Goal: Task Accomplishment & Management: Manage account settings

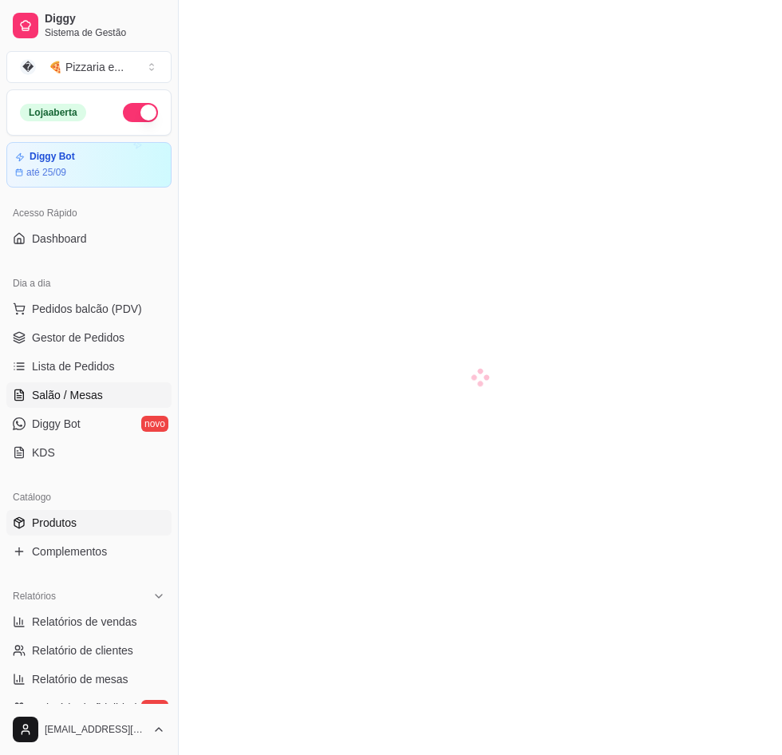
click at [43, 524] on span "Produtos" at bounding box center [54, 523] width 45 height 16
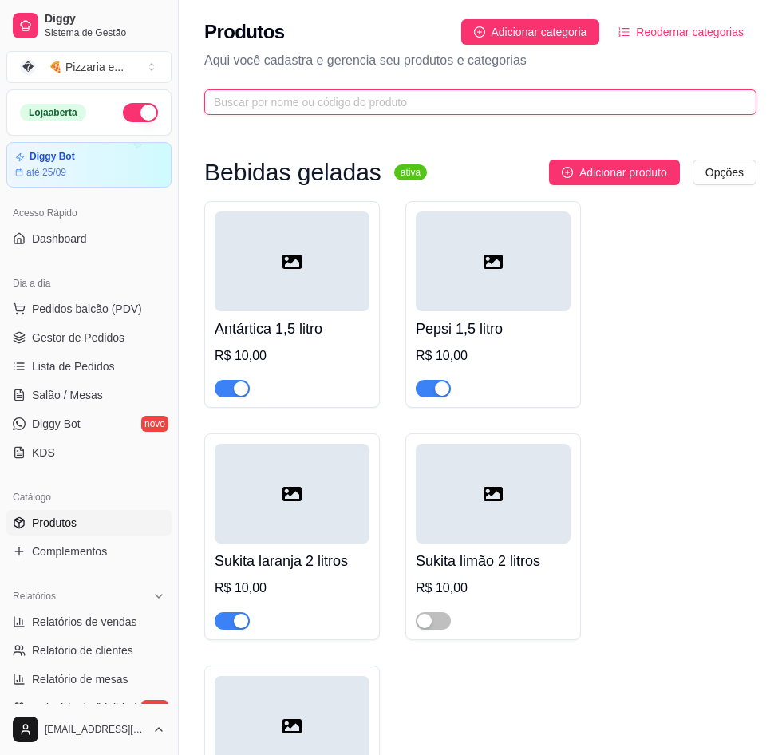
click at [482, 108] on input "text" at bounding box center [474, 102] width 520 height 18
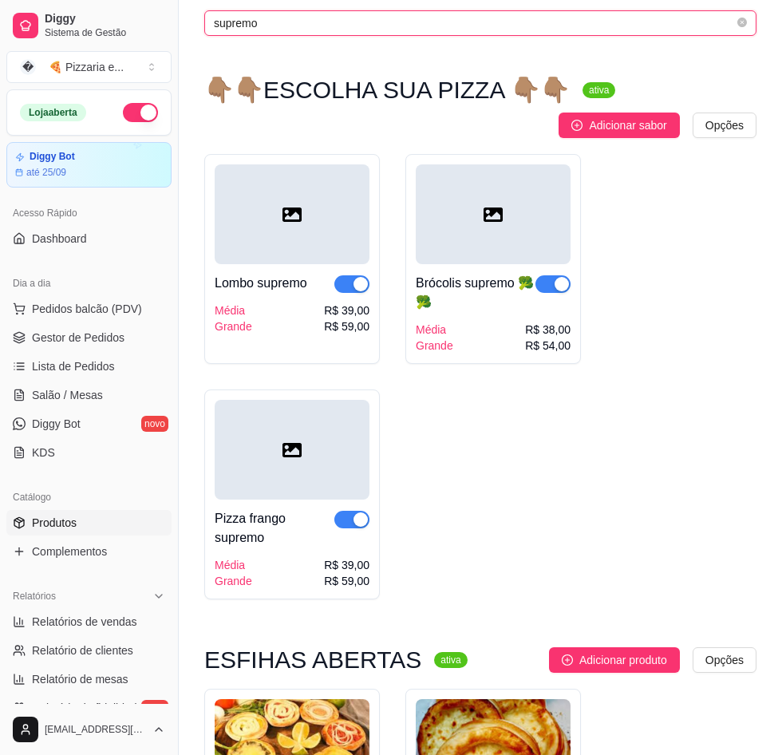
scroll to position [80, 0]
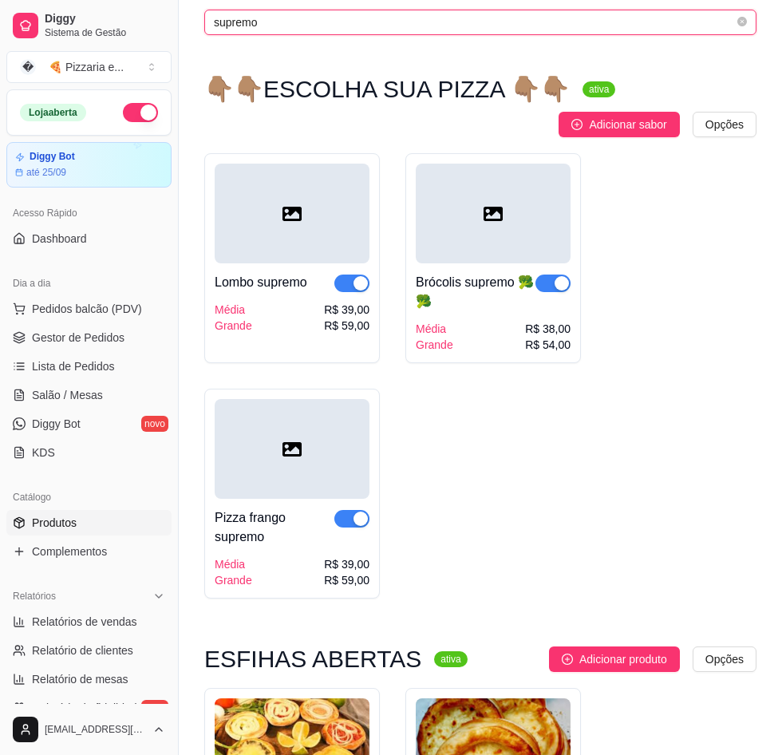
type input "supremo"
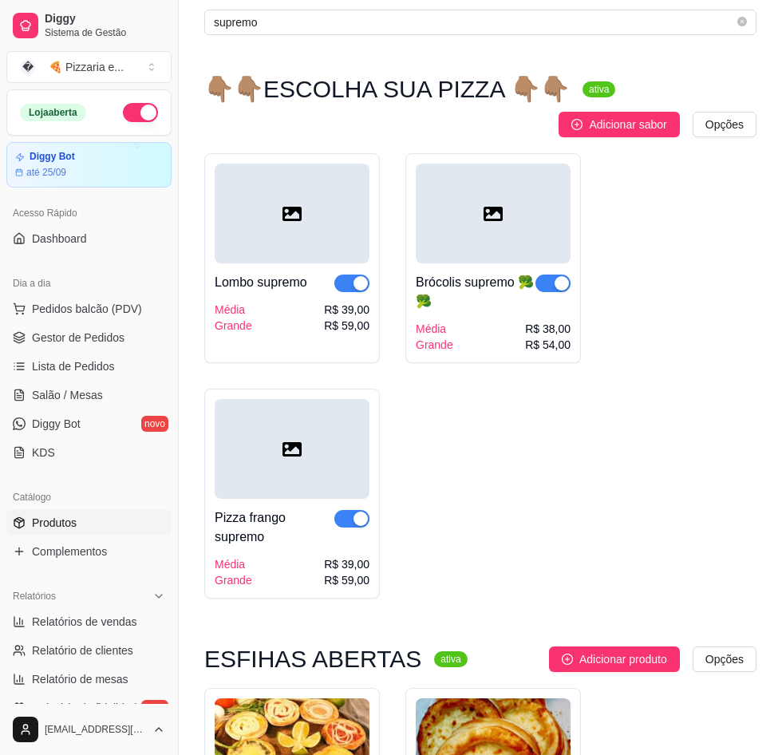
click at [279, 486] on div at bounding box center [292, 449] width 155 height 100
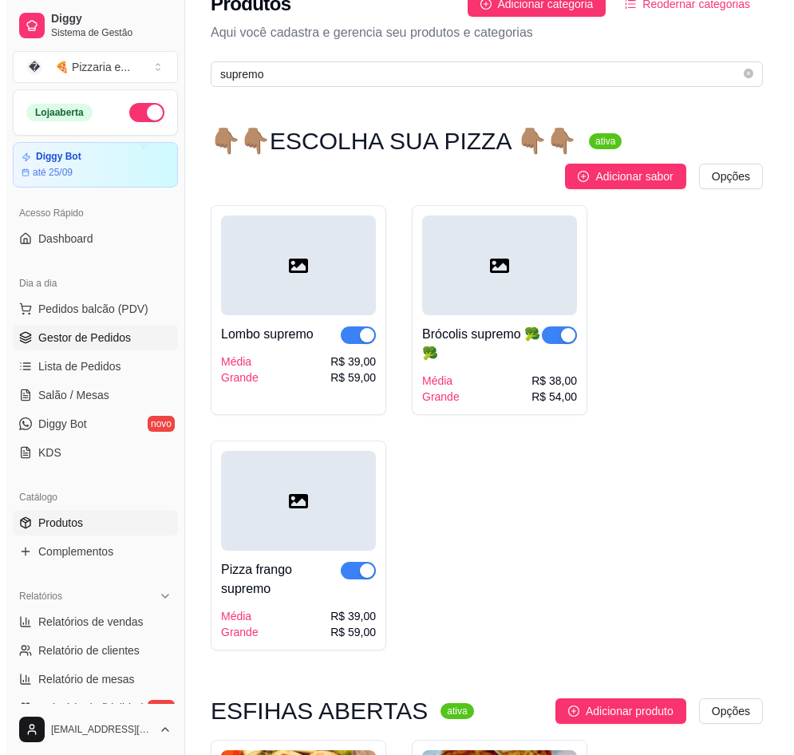
scroll to position [0, 0]
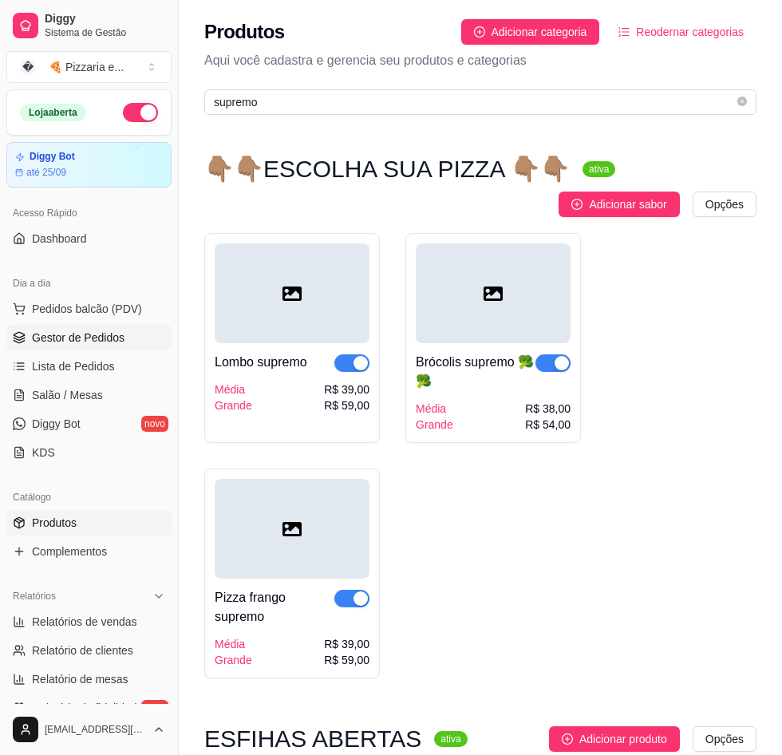
click at [61, 334] on span "Gestor de Pedidos" at bounding box center [78, 337] width 93 height 16
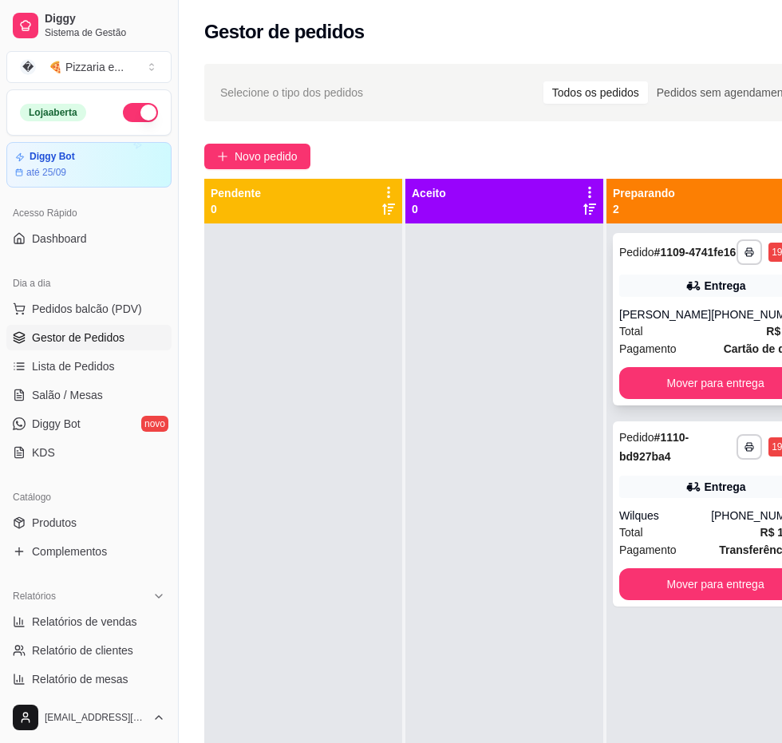
click at [661, 322] on div "[PERSON_NAME]" at bounding box center [665, 314] width 92 height 16
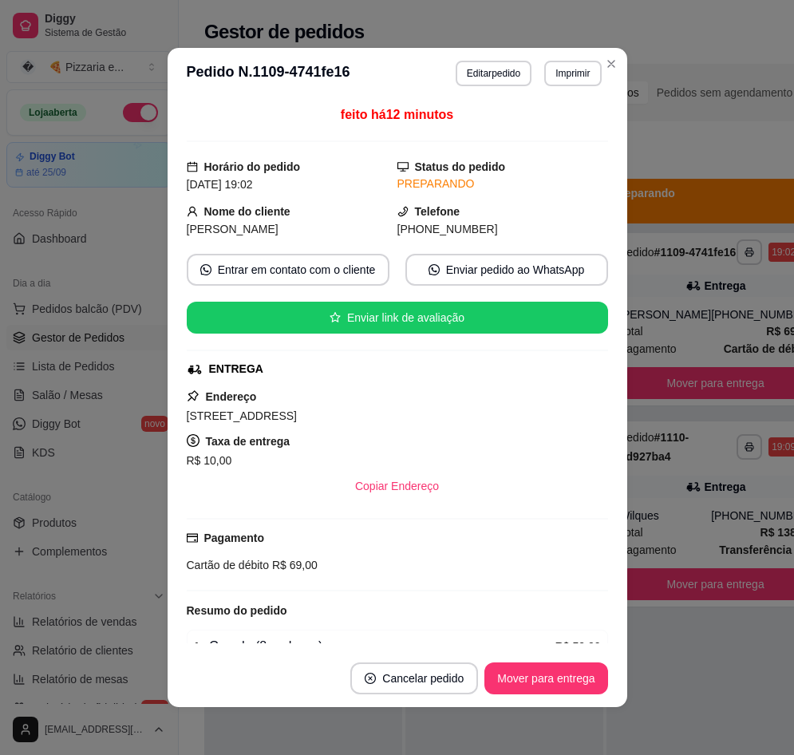
click at [435, 231] on span "[PHONE_NUMBER]" at bounding box center [447, 229] width 101 height 13
copy div "[PHONE_NUMBER] Entrar em contato com o cliente Enviar pedido ao WhatsApp Enviar…"
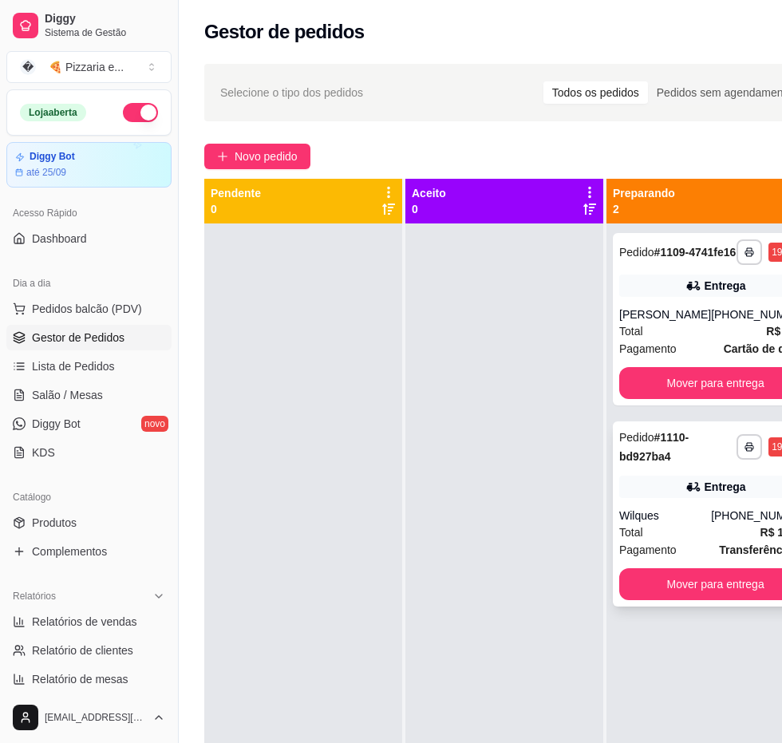
click at [657, 541] on div "Total R$ 138,00" at bounding box center [715, 532] width 192 height 18
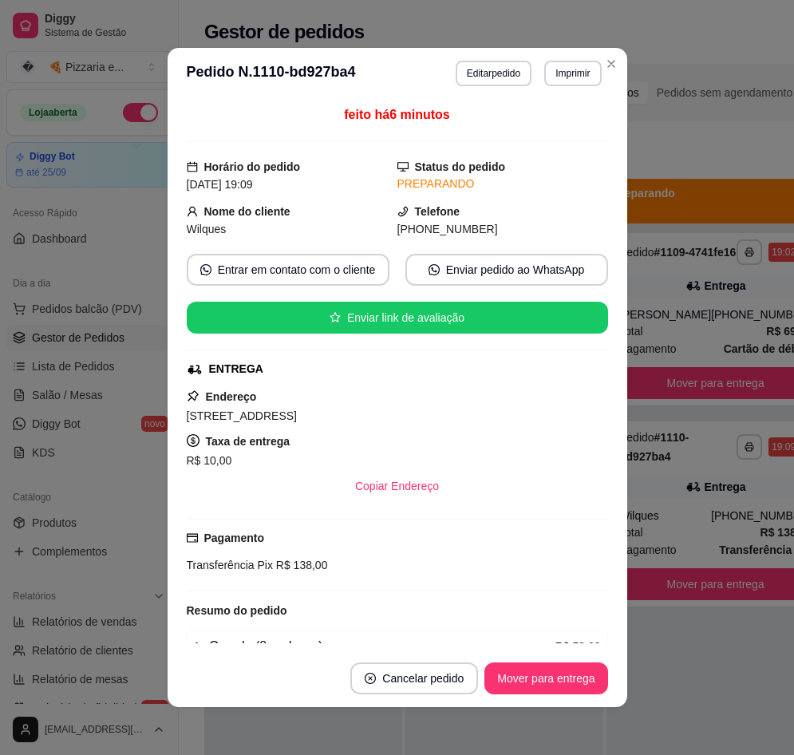
click at [297, 422] on span "[STREET_ADDRESS]" at bounding box center [242, 415] width 110 height 13
copy span "[STREET_ADDRESS]"
click at [594, 65] on button "Imprimir" at bounding box center [572, 74] width 57 height 26
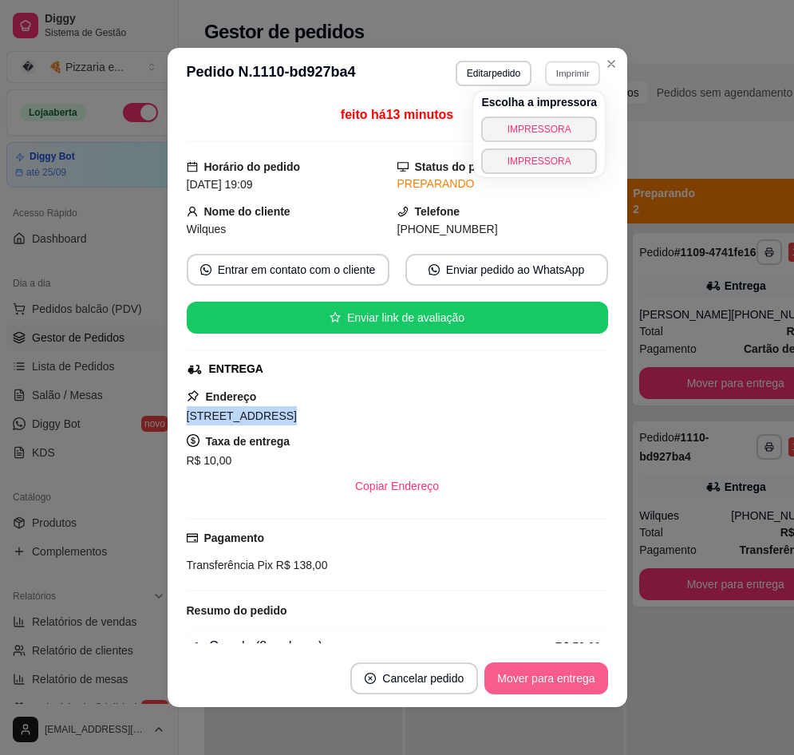
click at [548, 677] on button "Mover para entrega" at bounding box center [545, 678] width 123 height 32
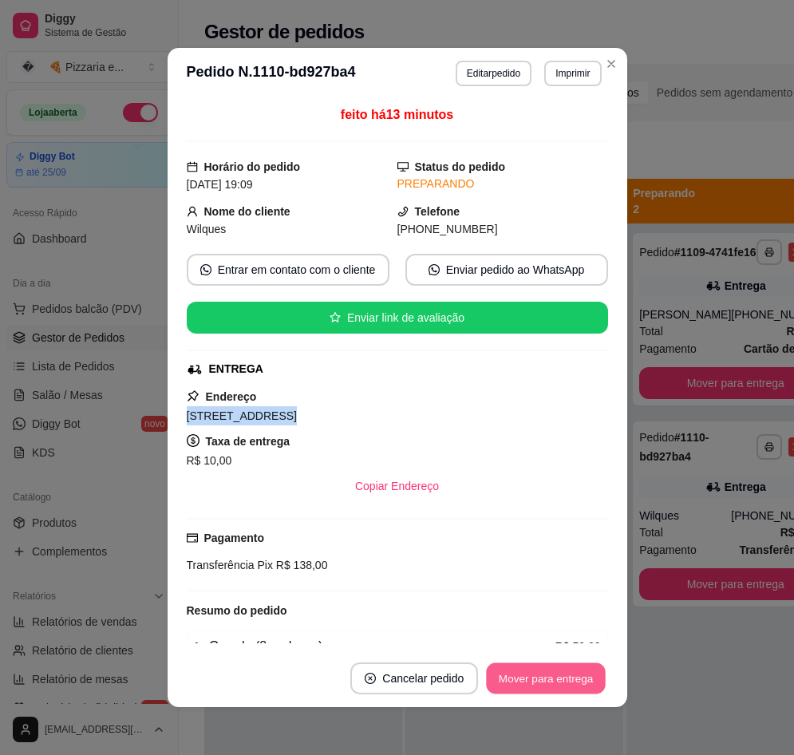
click at [519, 682] on button "Mover para entrega" at bounding box center [547, 678] width 120 height 31
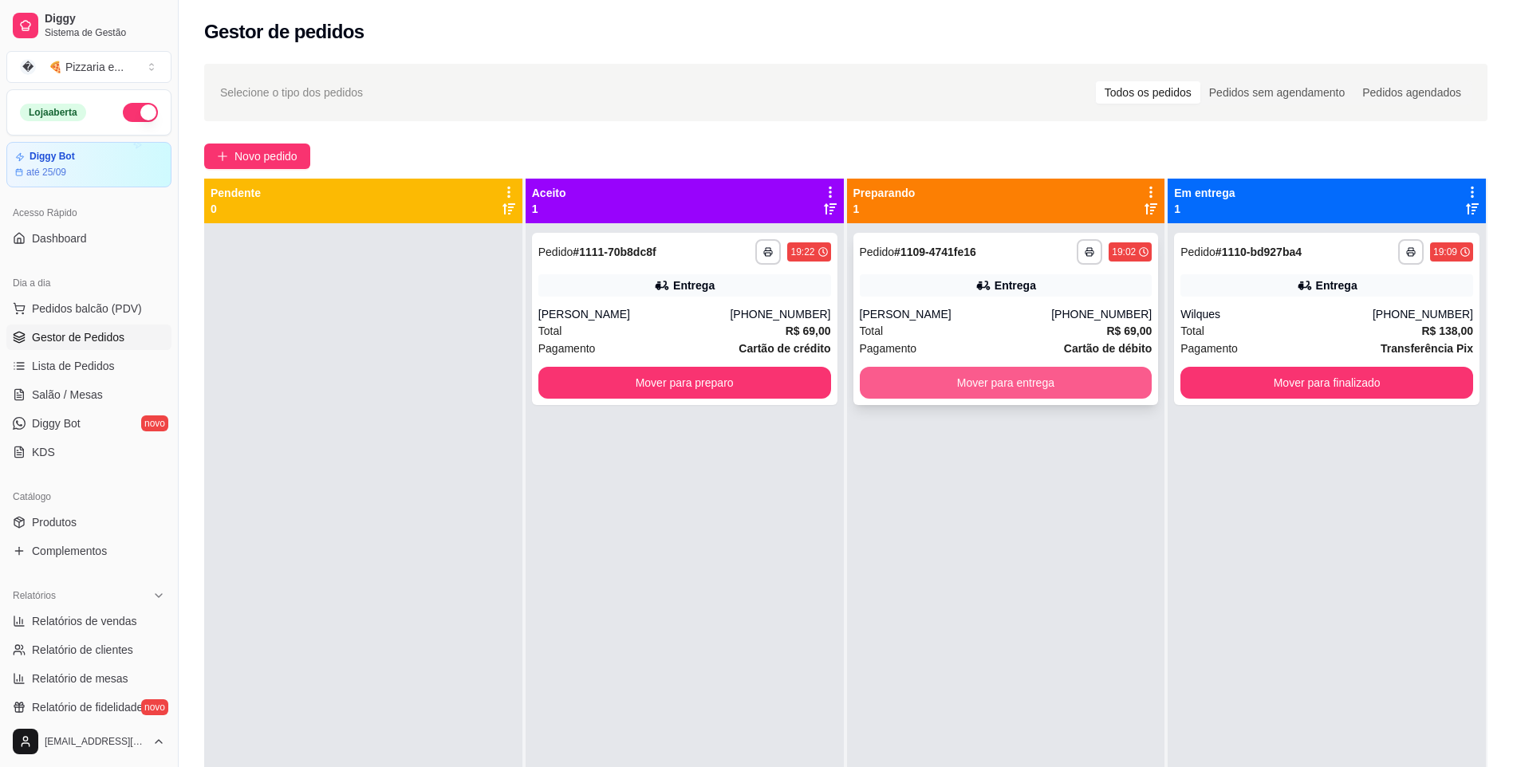
click at [781, 386] on button "Mover para entrega" at bounding box center [1006, 383] width 293 height 32
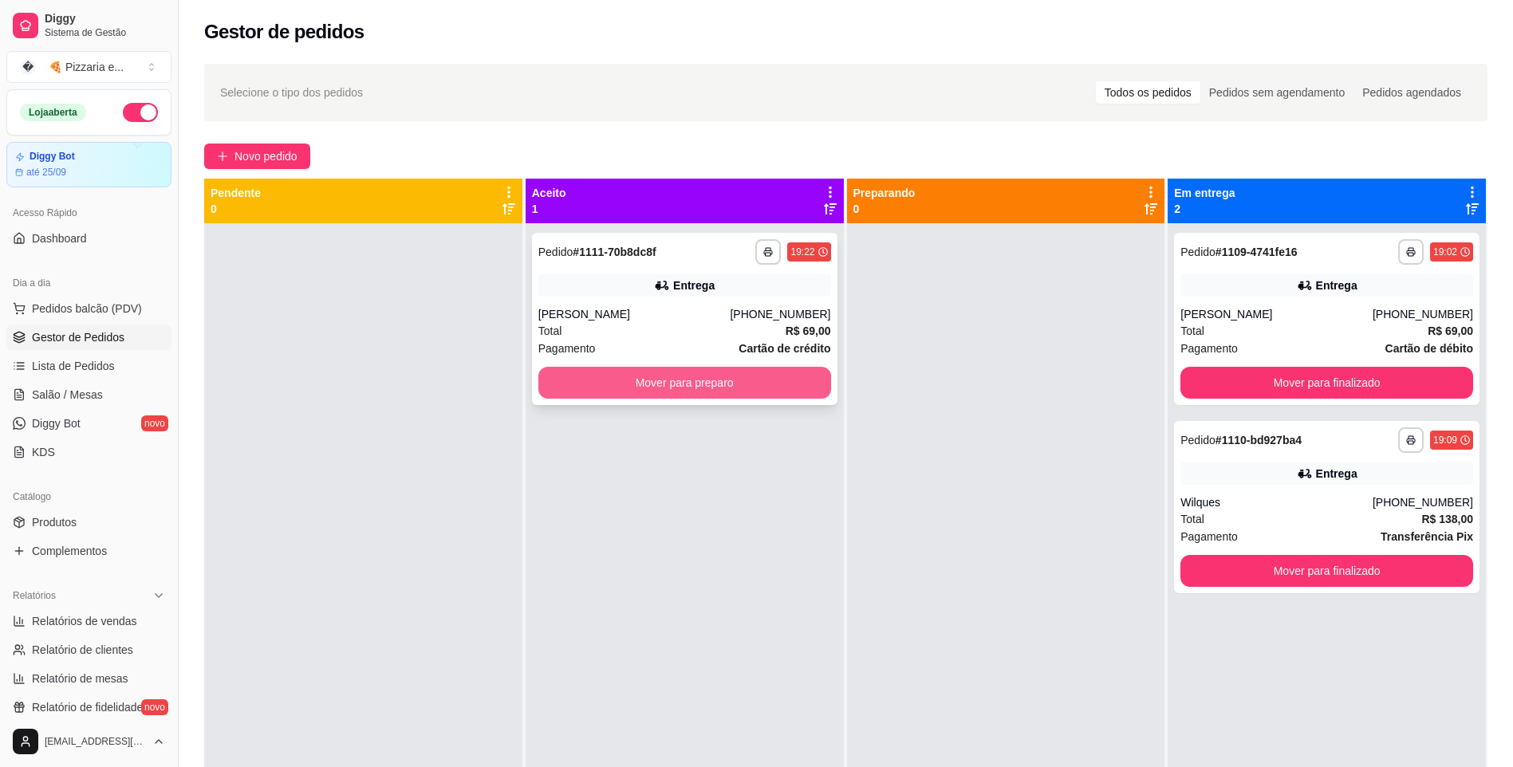
click at [600, 384] on button "Mover para preparo" at bounding box center [684, 383] width 293 height 32
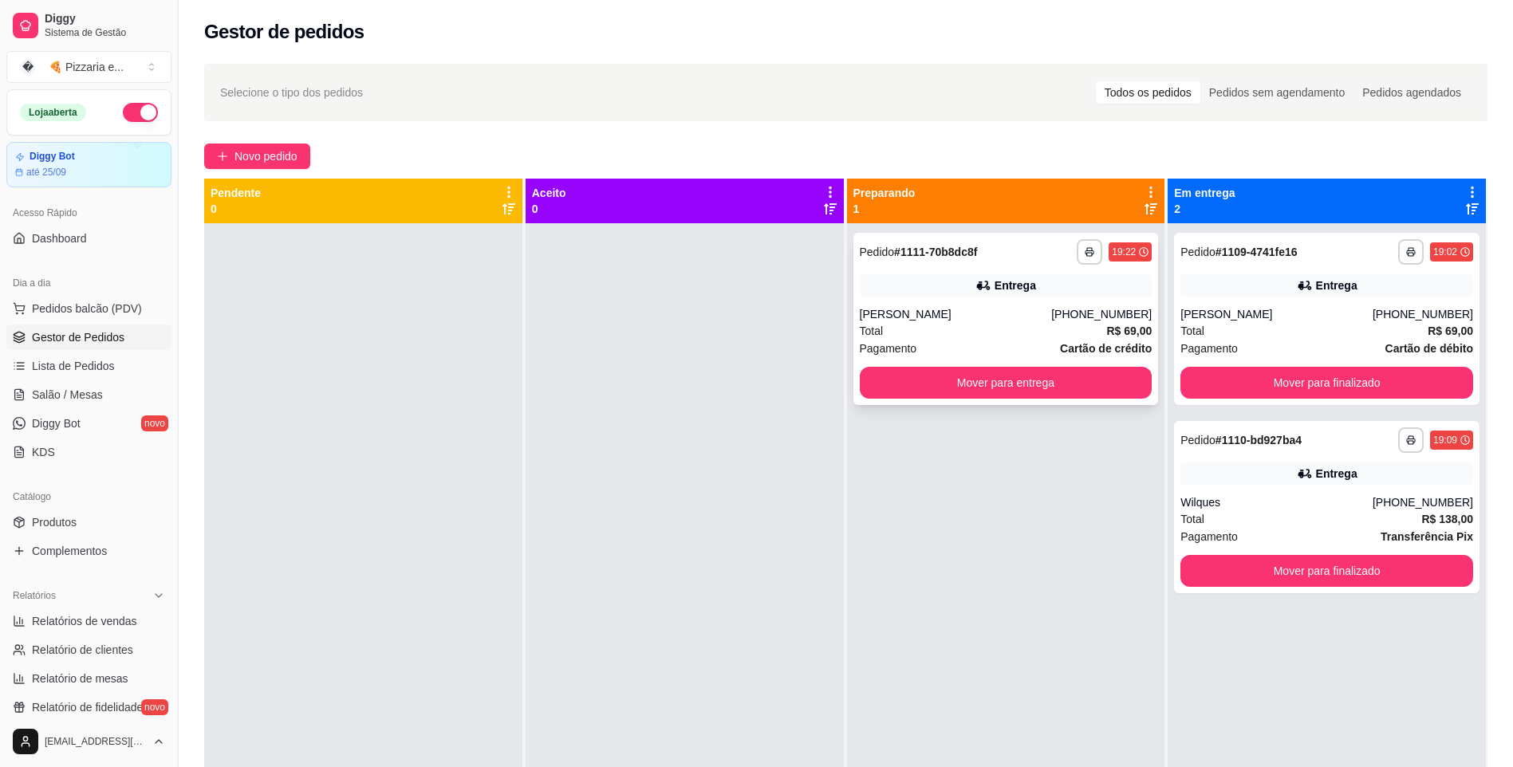
click at [781, 336] on div "Total R$ 69,00" at bounding box center [1006, 331] width 293 height 18
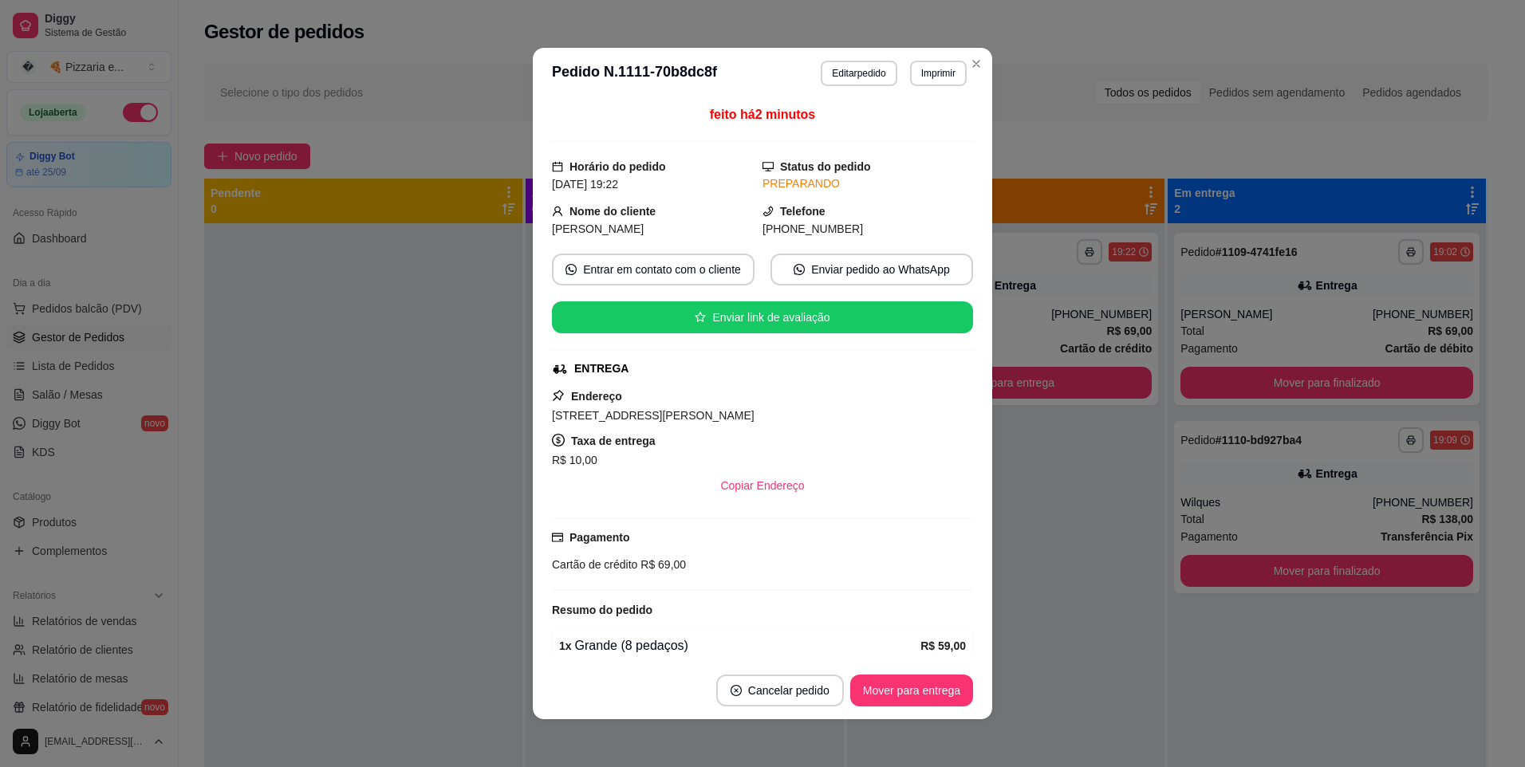
click at [649, 416] on span "[STREET_ADDRESS][PERSON_NAME]" at bounding box center [653, 415] width 203 height 13
copy span "[STREET_ADDRESS][PERSON_NAME]"
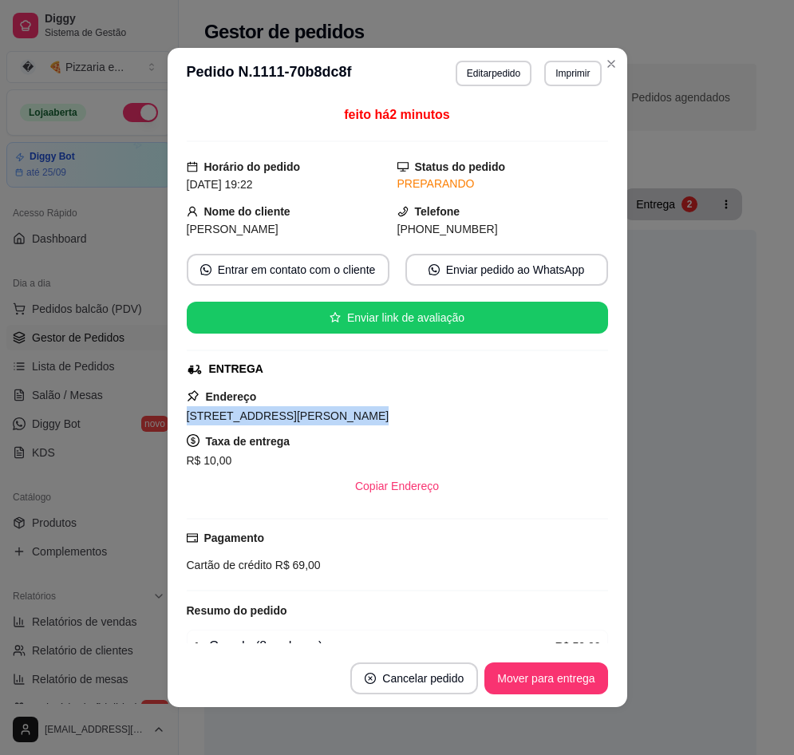
click at [323, 420] on span "[STREET_ADDRESS][PERSON_NAME]" at bounding box center [288, 415] width 203 height 13
click at [322, 420] on span "[STREET_ADDRESS][PERSON_NAME]" at bounding box center [288, 415] width 203 height 13
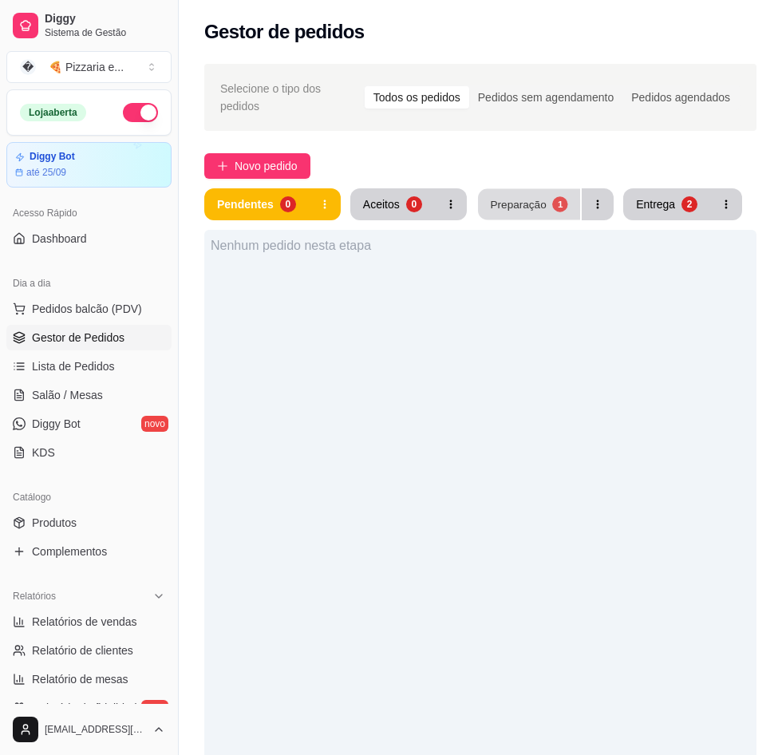
click at [519, 203] on button "Preparação 1" at bounding box center [529, 204] width 102 height 31
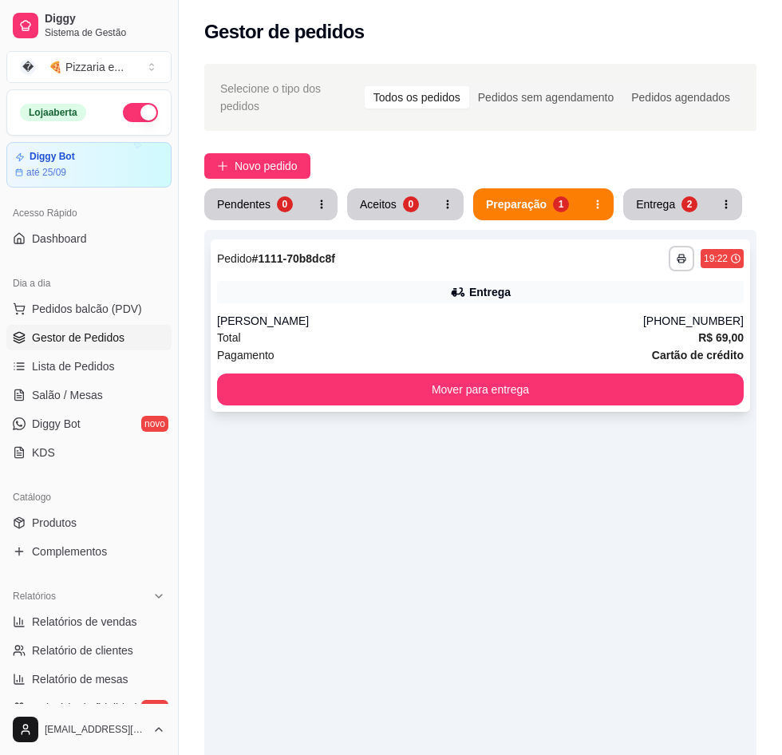
click at [400, 313] on div "[PERSON_NAME]" at bounding box center [430, 321] width 426 height 16
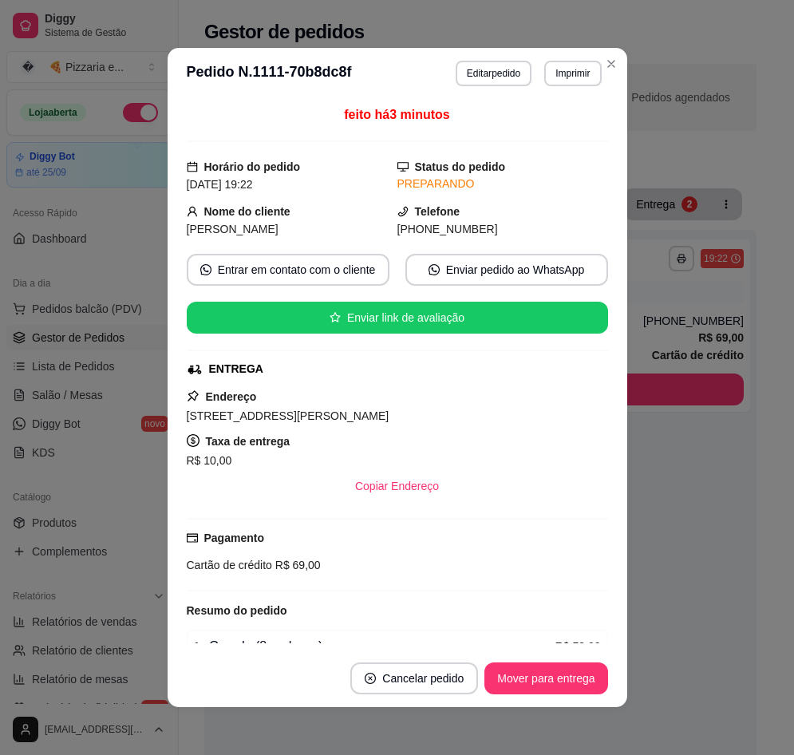
click at [278, 422] on span "[STREET_ADDRESS][PERSON_NAME]" at bounding box center [288, 415] width 203 height 13
copy span "[STREET_ADDRESS][PERSON_NAME]"
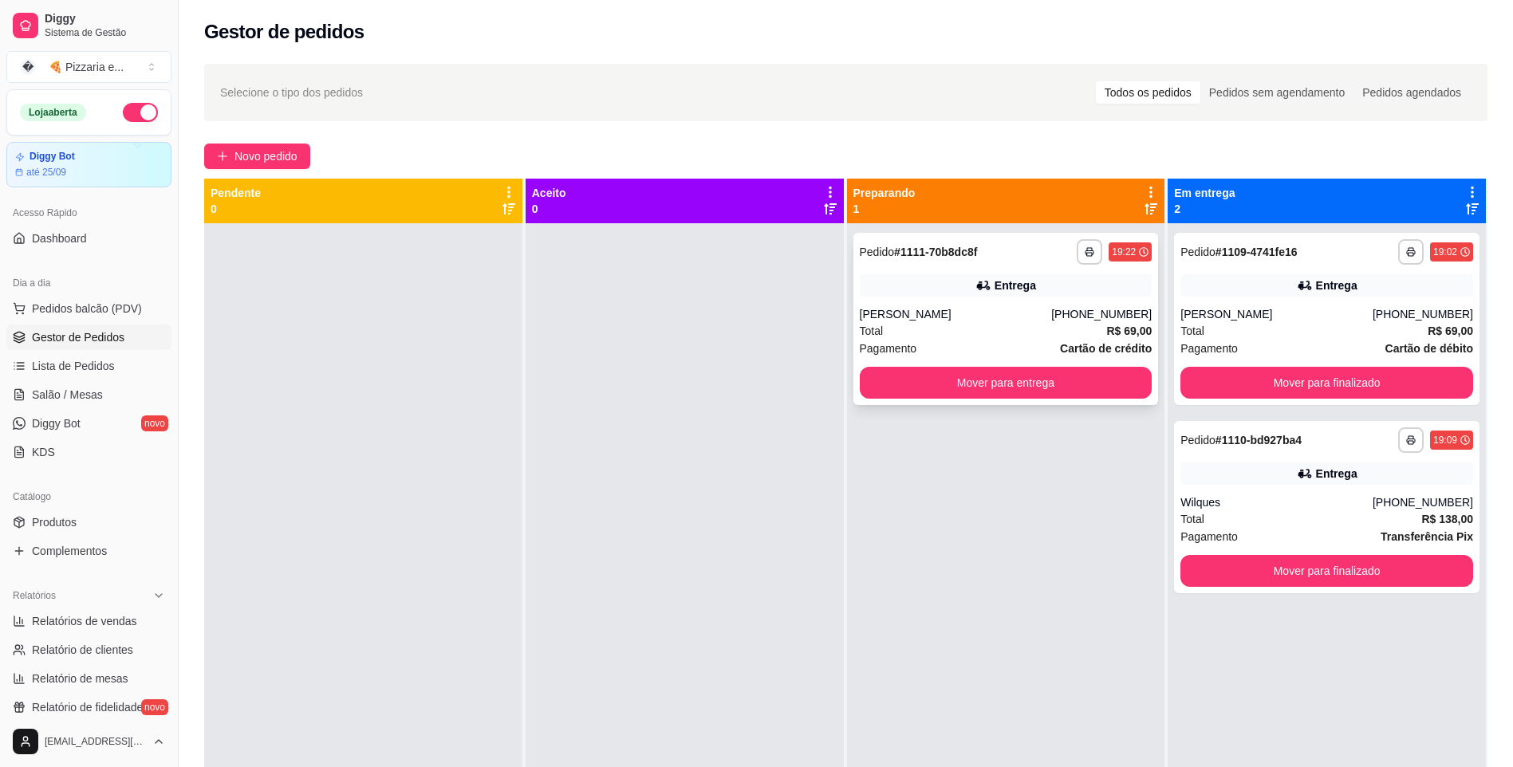
click at [781, 345] on div "Pagamento Cartão de crédito" at bounding box center [1006, 349] width 293 height 18
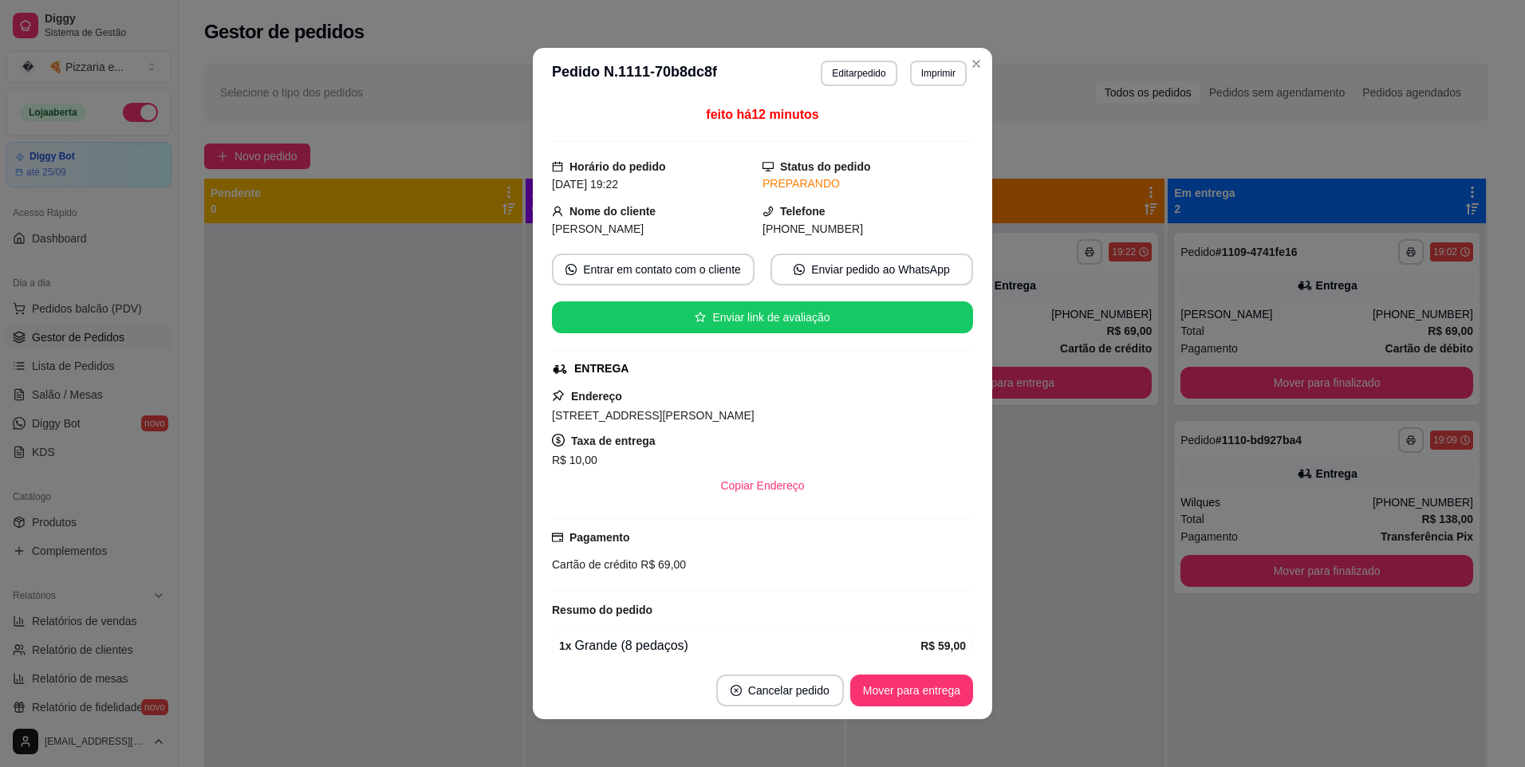
click at [670, 407] on div "[STREET_ADDRESS][PERSON_NAME]" at bounding box center [762, 415] width 421 height 19
click at [672, 413] on span "[STREET_ADDRESS][PERSON_NAME]" at bounding box center [653, 415] width 203 height 13
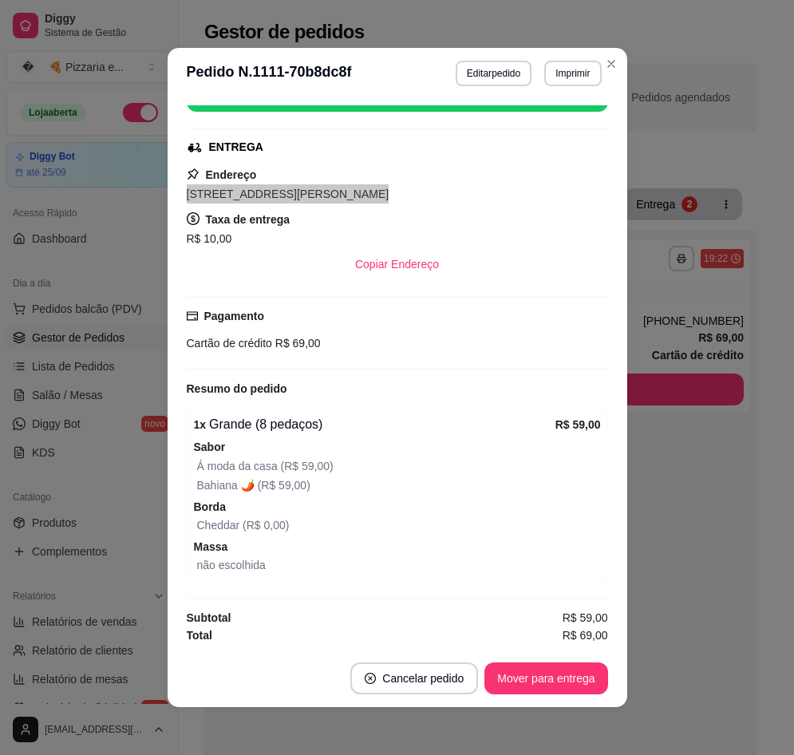
scroll to position [223, 0]
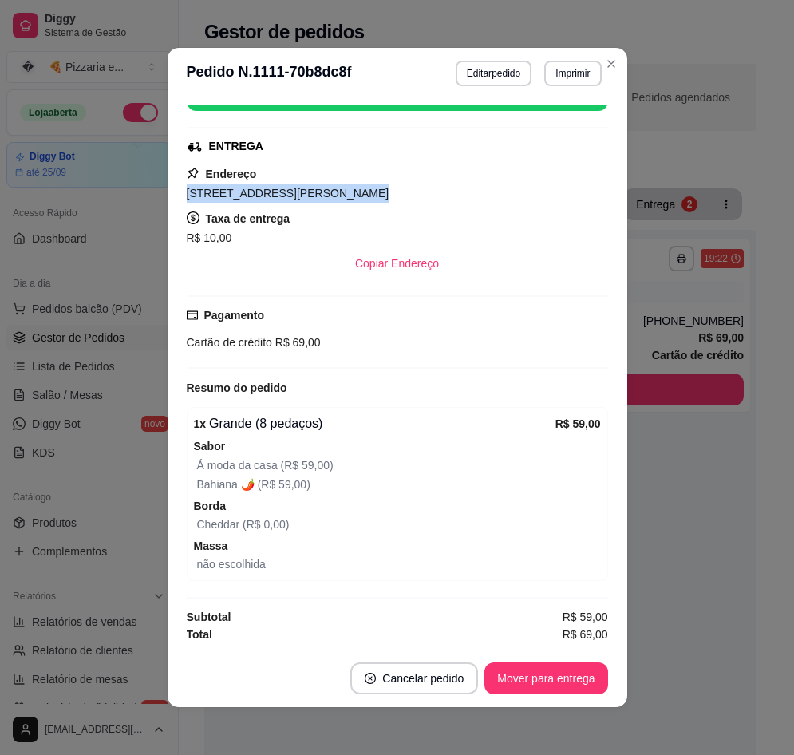
click at [256, 350] on div "Cartão de crédito R$ 69,00" at bounding box center [397, 342] width 421 height 18
copy div "Cartão de crédito R$ 69,00"
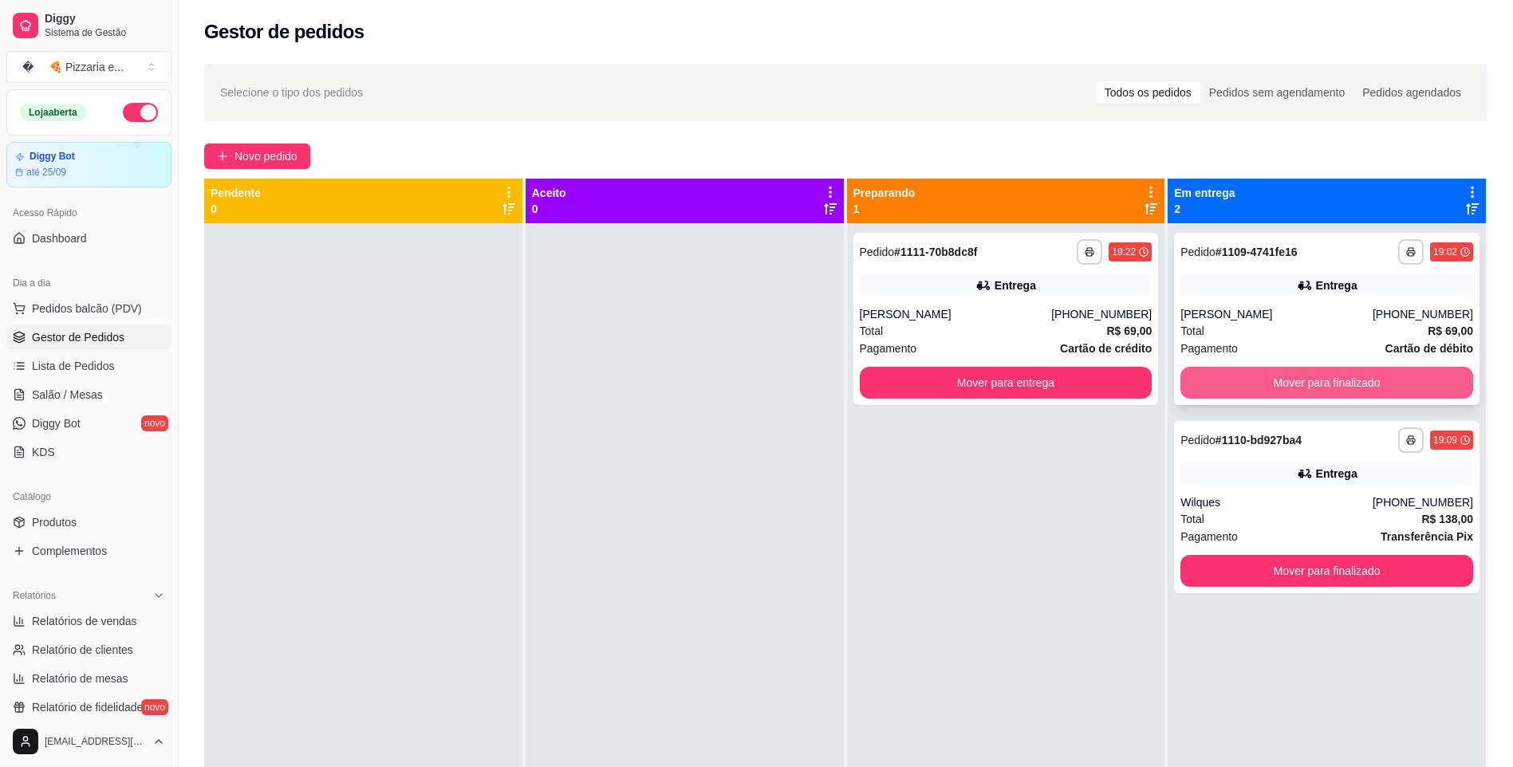
click at [781, 372] on button "Mover para finalizado" at bounding box center [1327, 383] width 293 height 32
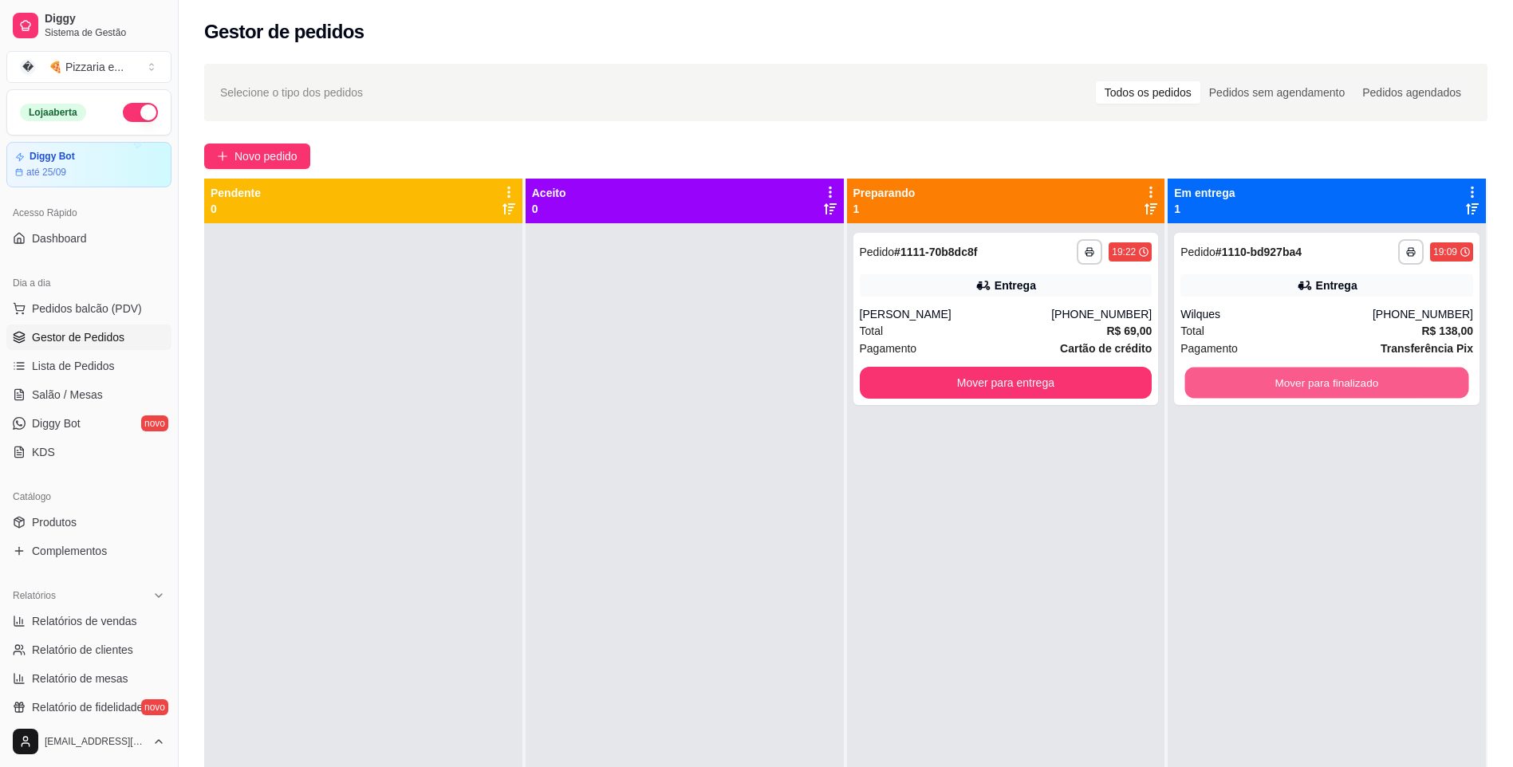
click at [781, 372] on button "Mover para finalizado" at bounding box center [1327, 383] width 284 height 31
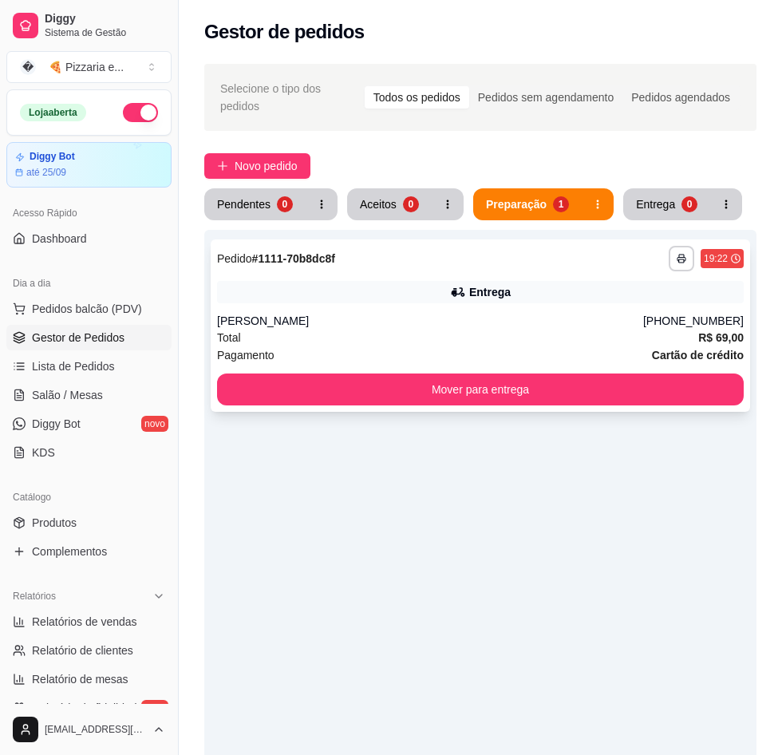
click at [258, 300] on div "**********" at bounding box center [480, 325] width 539 height 172
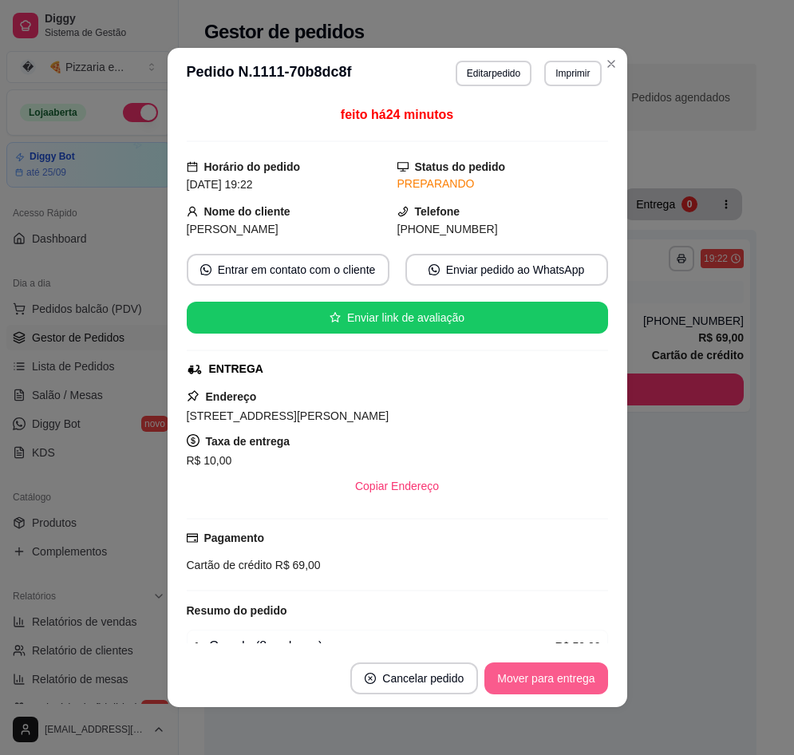
click at [547, 687] on button "Mover para entrega" at bounding box center [545, 678] width 123 height 32
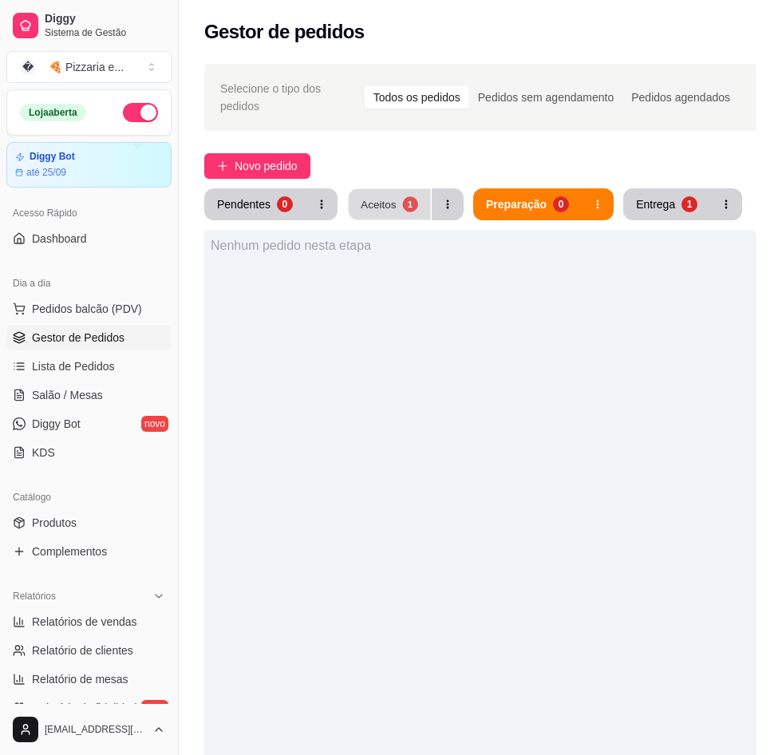
click at [368, 196] on div "Aceitos" at bounding box center [379, 203] width 36 height 15
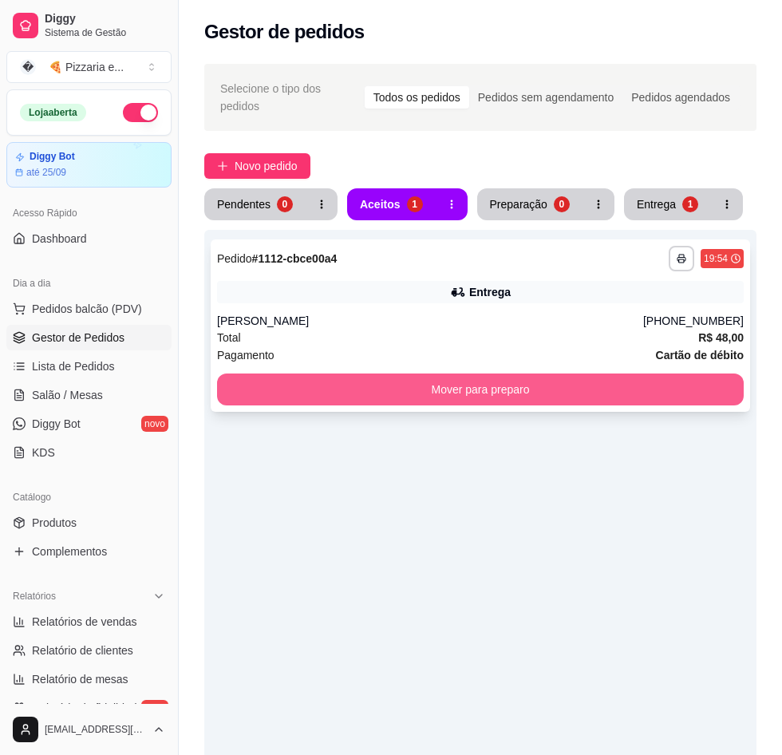
click at [347, 377] on button "Mover para preparo" at bounding box center [480, 389] width 527 height 32
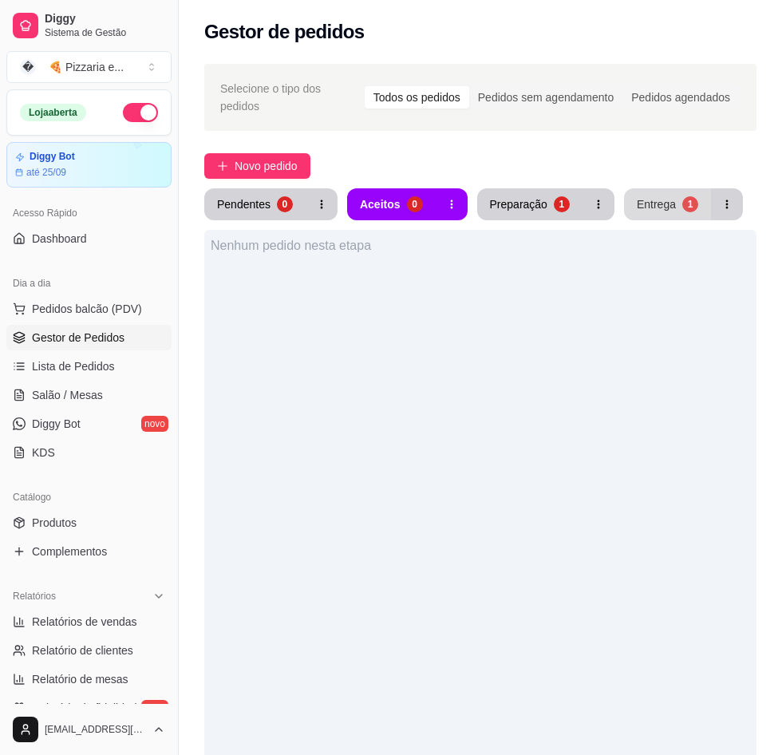
click at [640, 197] on div "Entrega" at bounding box center [656, 204] width 39 height 16
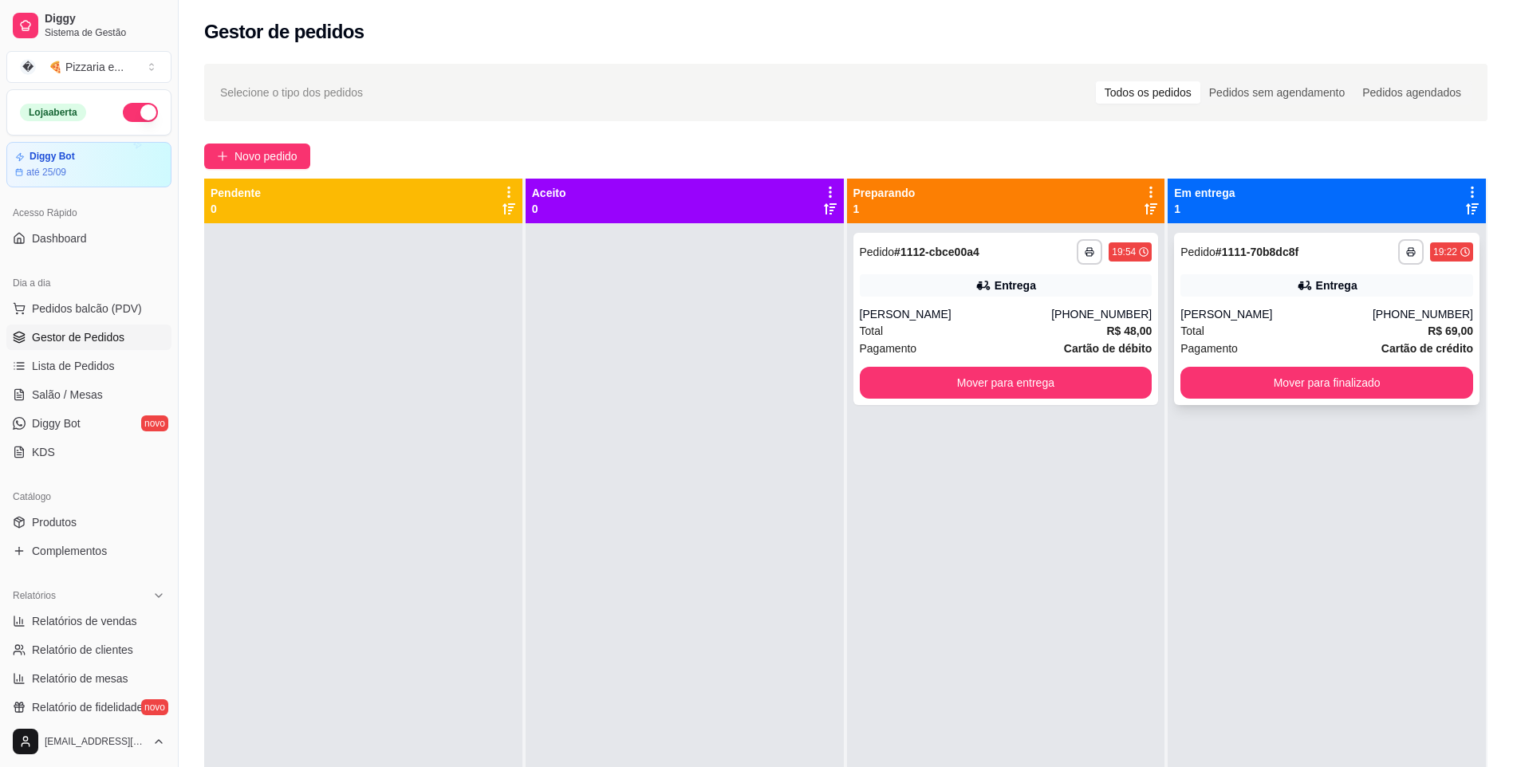
click at [781, 341] on span "Pagamento" at bounding box center [1209, 349] width 57 height 18
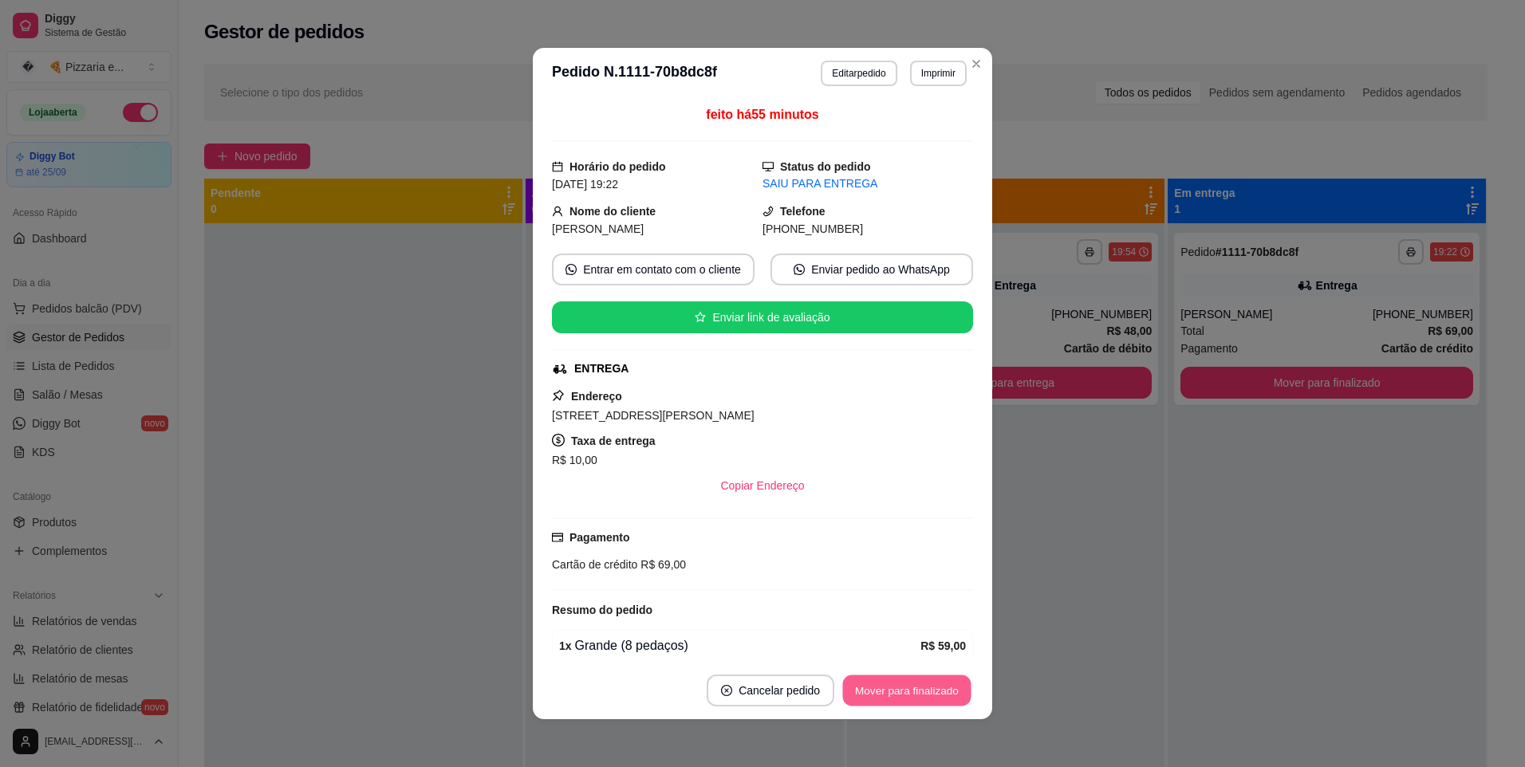
click at [781, 683] on button "Mover para finalizado" at bounding box center [907, 691] width 128 height 31
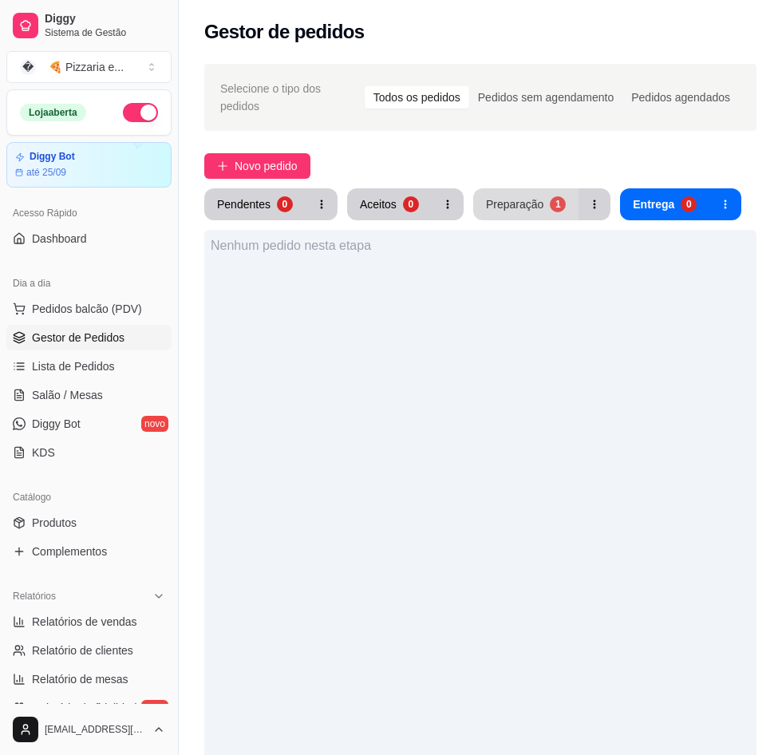
click at [515, 196] on div "Preparação" at bounding box center [514, 204] width 57 height 16
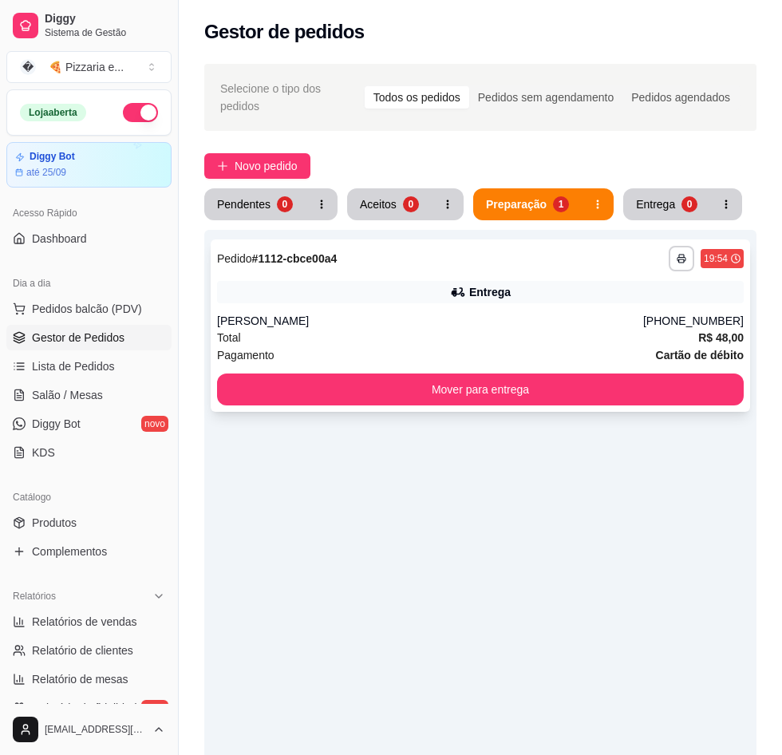
click at [333, 346] on div "Pagamento Cartão de débito" at bounding box center [480, 355] width 527 height 18
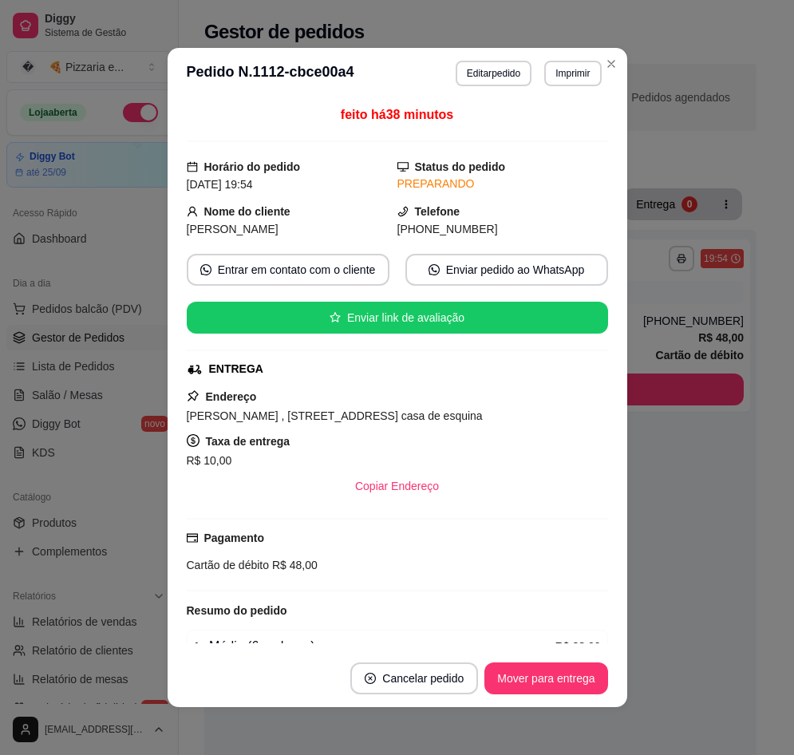
click at [322, 419] on span "[PERSON_NAME] , [STREET_ADDRESS] casa de esquina" at bounding box center [335, 415] width 296 height 13
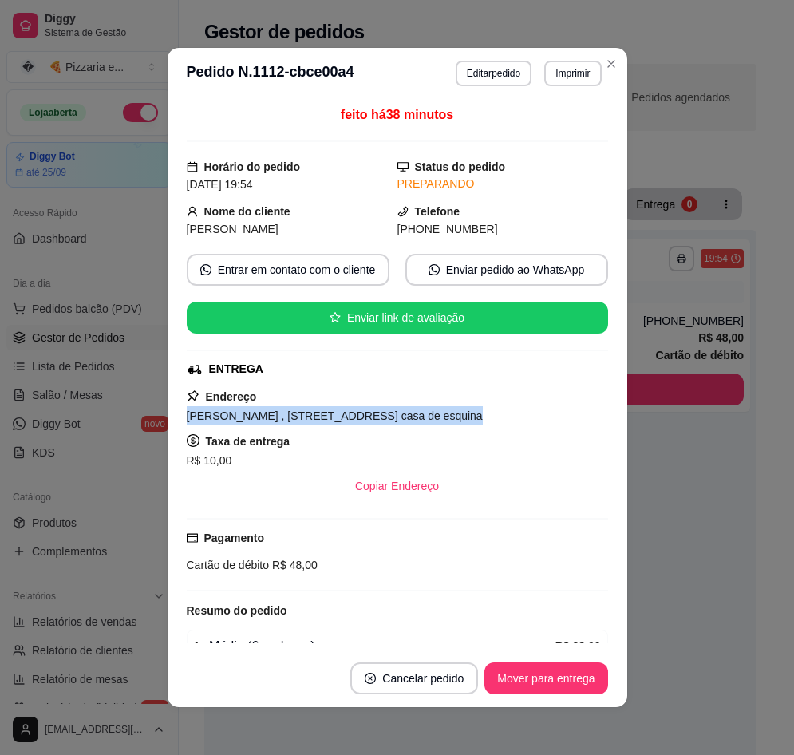
click at [322, 419] on span "[PERSON_NAME] , [STREET_ADDRESS] casa de esquina" at bounding box center [335, 415] width 296 height 13
copy span "[PERSON_NAME] , [STREET_ADDRESS] casa de esquina"
click at [536, 669] on button "Mover para entrega" at bounding box center [545, 678] width 123 height 32
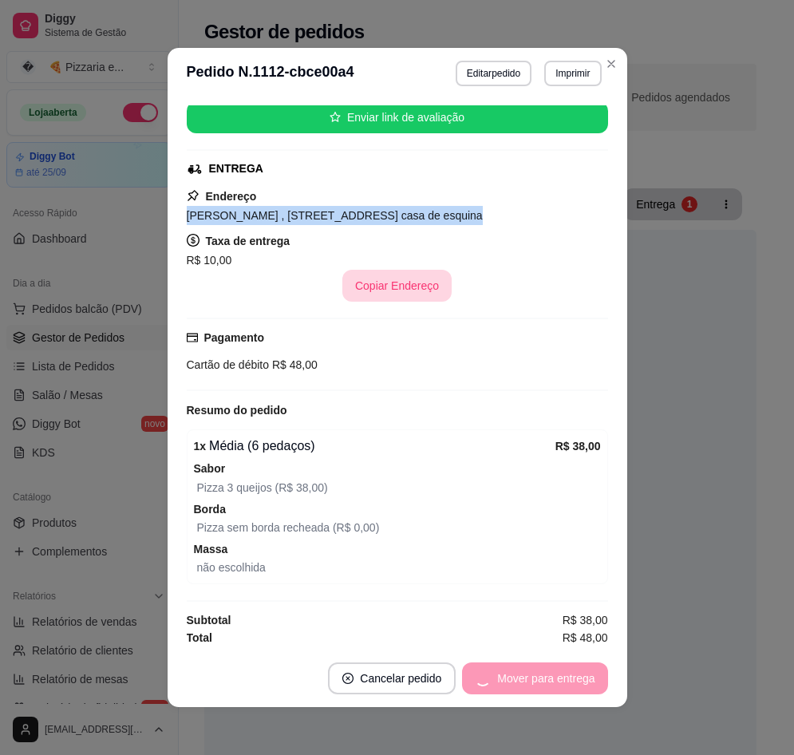
scroll to position [203, 0]
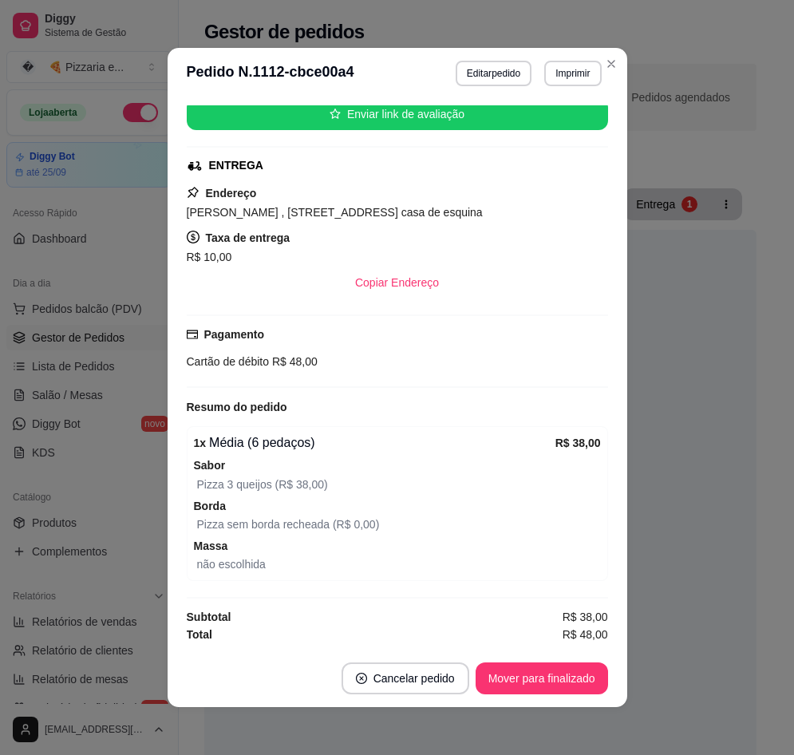
click at [217, 363] on span "Cartão de débito" at bounding box center [228, 361] width 83 height 13
copy div "Cartão de débito R$ 48,00"
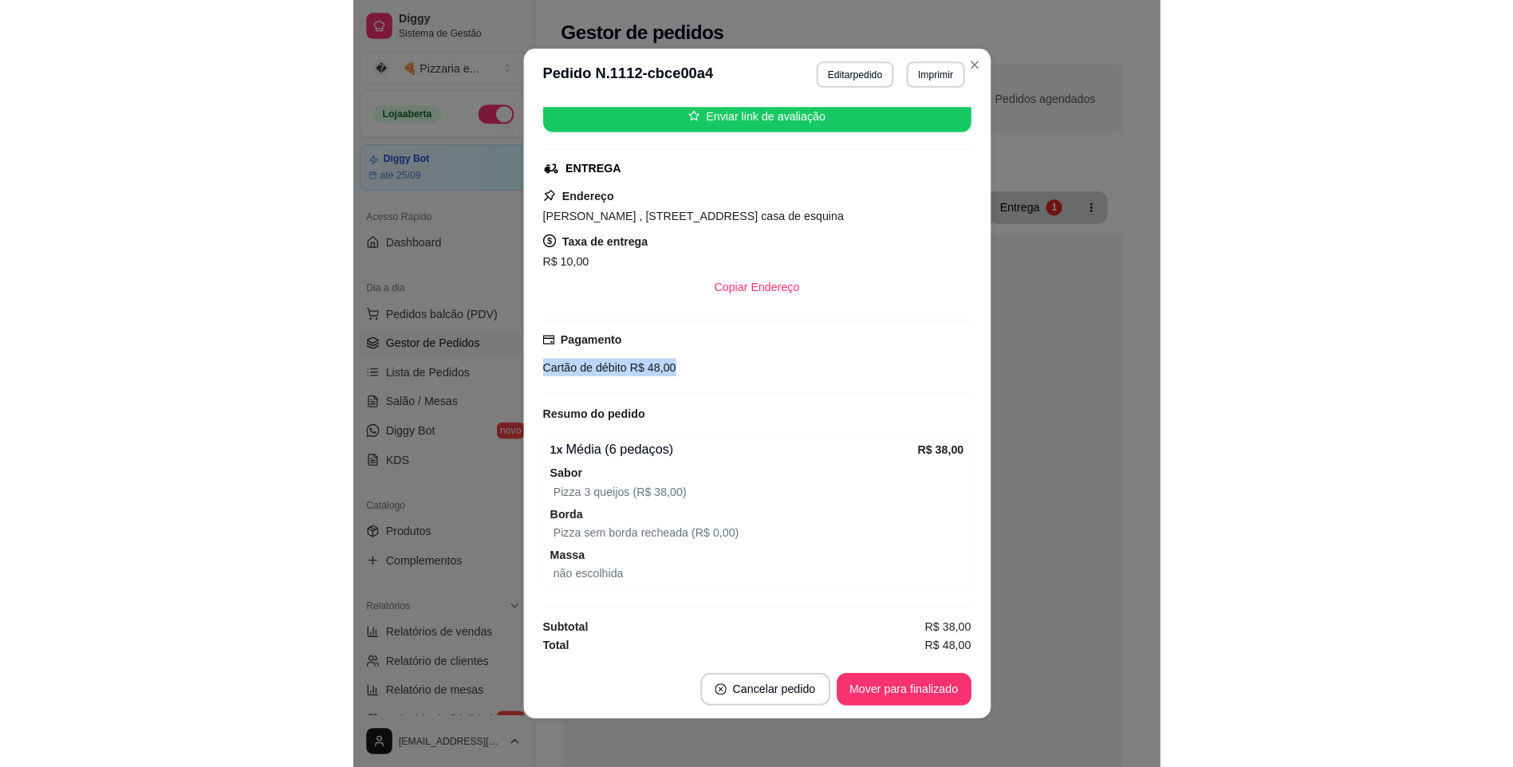
scroll to position [3, 0]
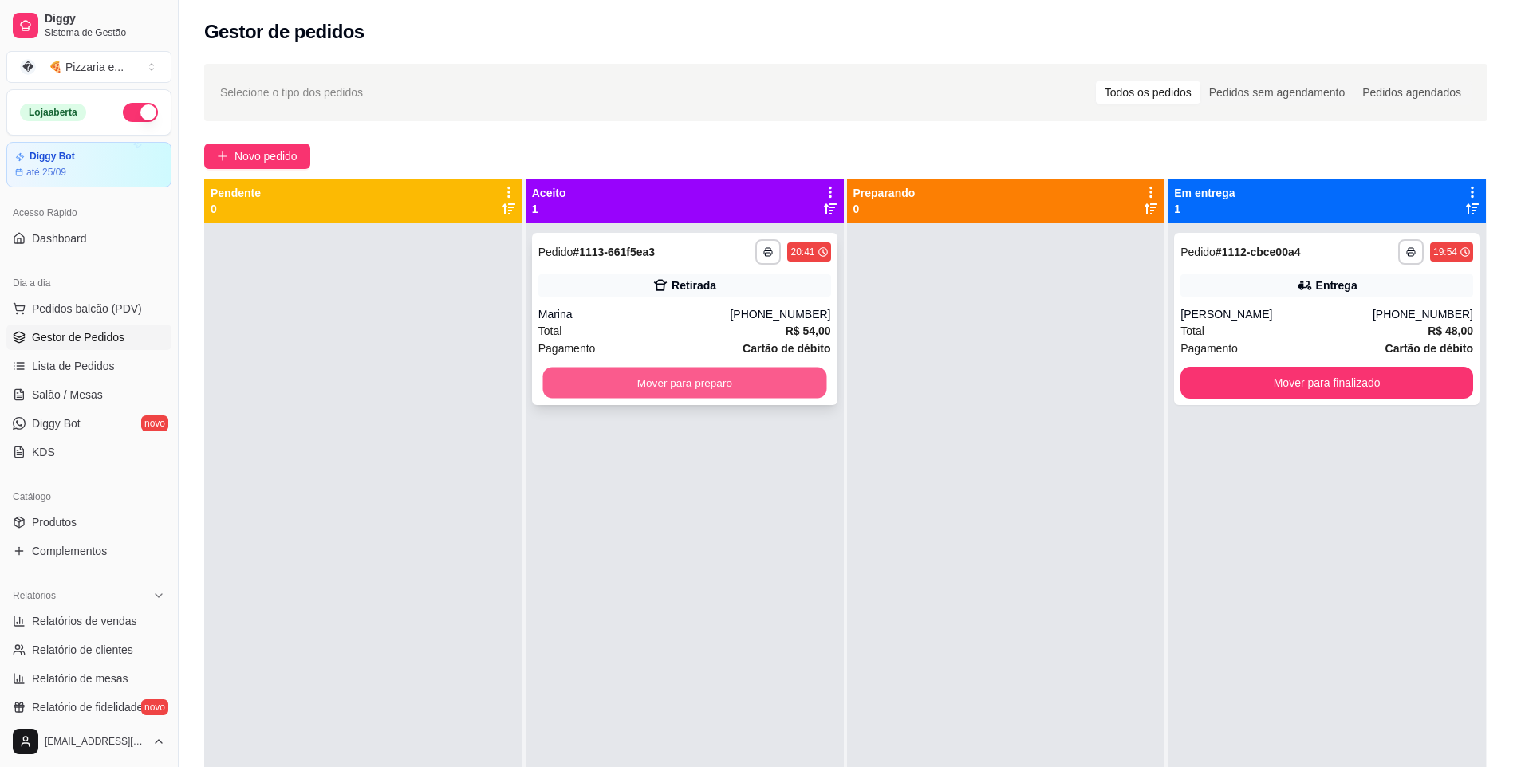
click at [623, 388] on button "Mover para preparo" at bounding box center [684, 383] width 284 height 31
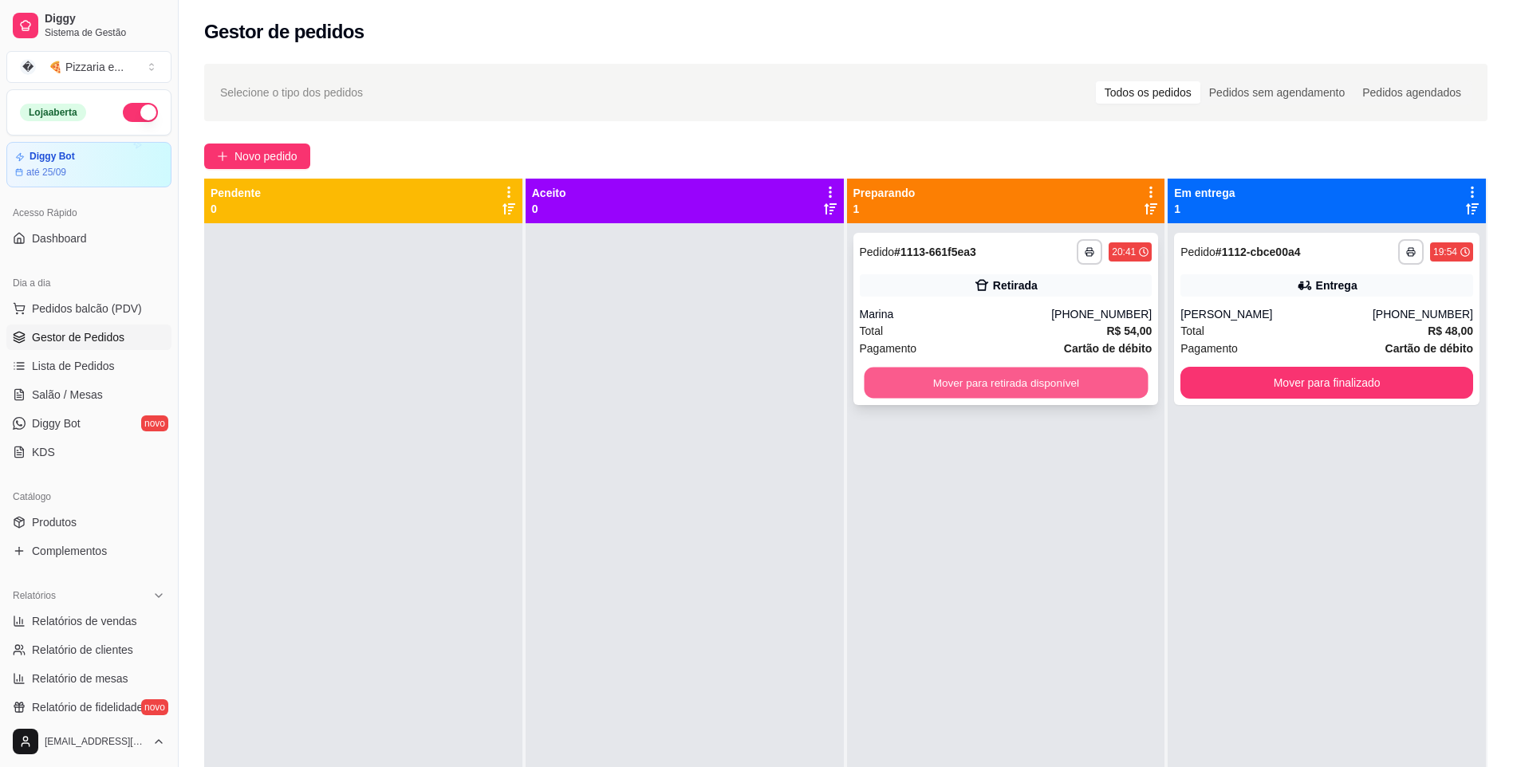
click at [781, 375] on button "Mover para retirada disponível" at bounding box center [1006, 383] width 284 height 31
click at [781, 399] on div "**********" at bounding box center [1007, 319] width 306 height 172
click at [781, 385] on button "Mover para retirada disponível" at bounding box center [1006, 383] width 293 height 32
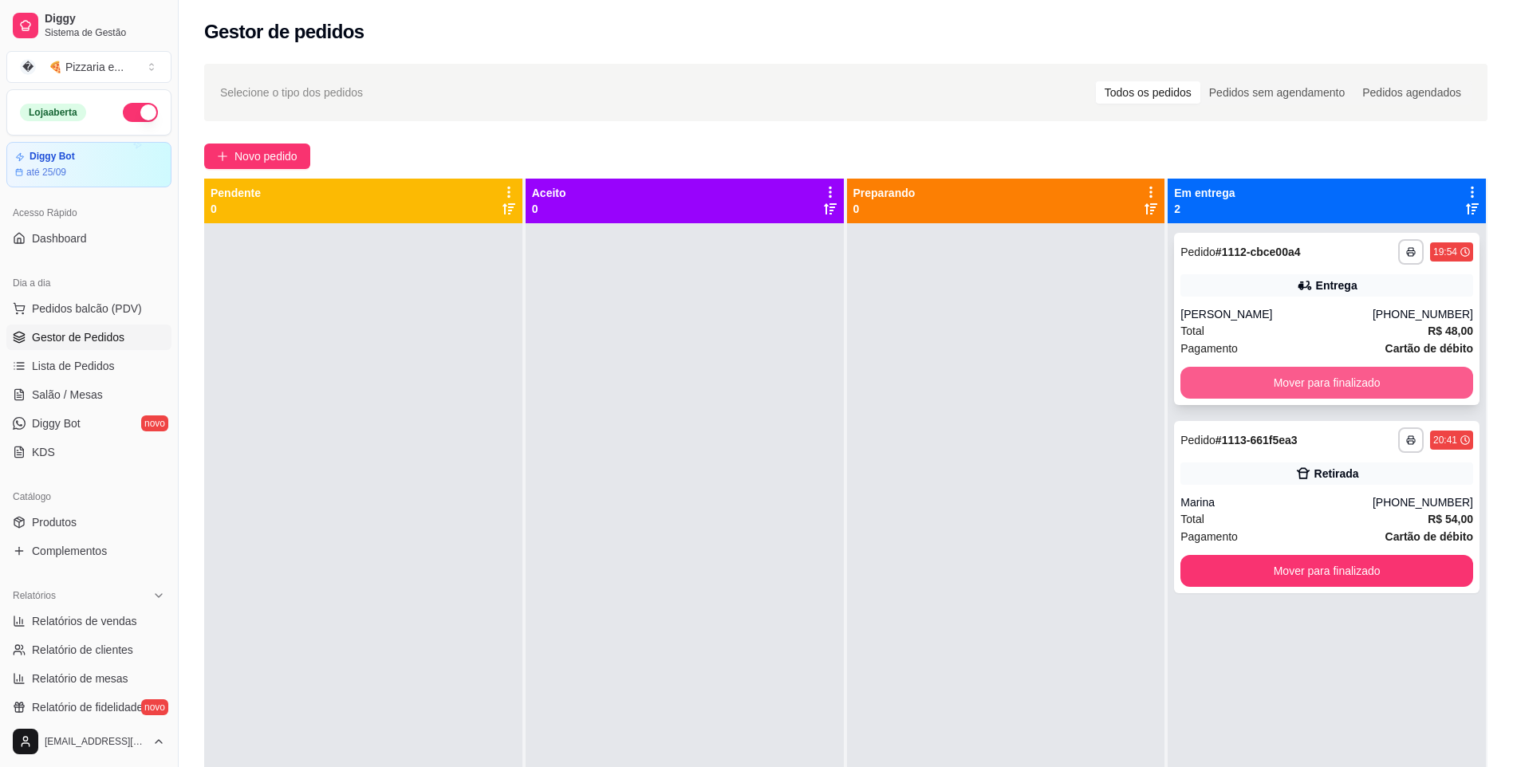
click at [781, 382] on button "Mover para finalizado" at bounding box center [1327, 383] width 293 height 32
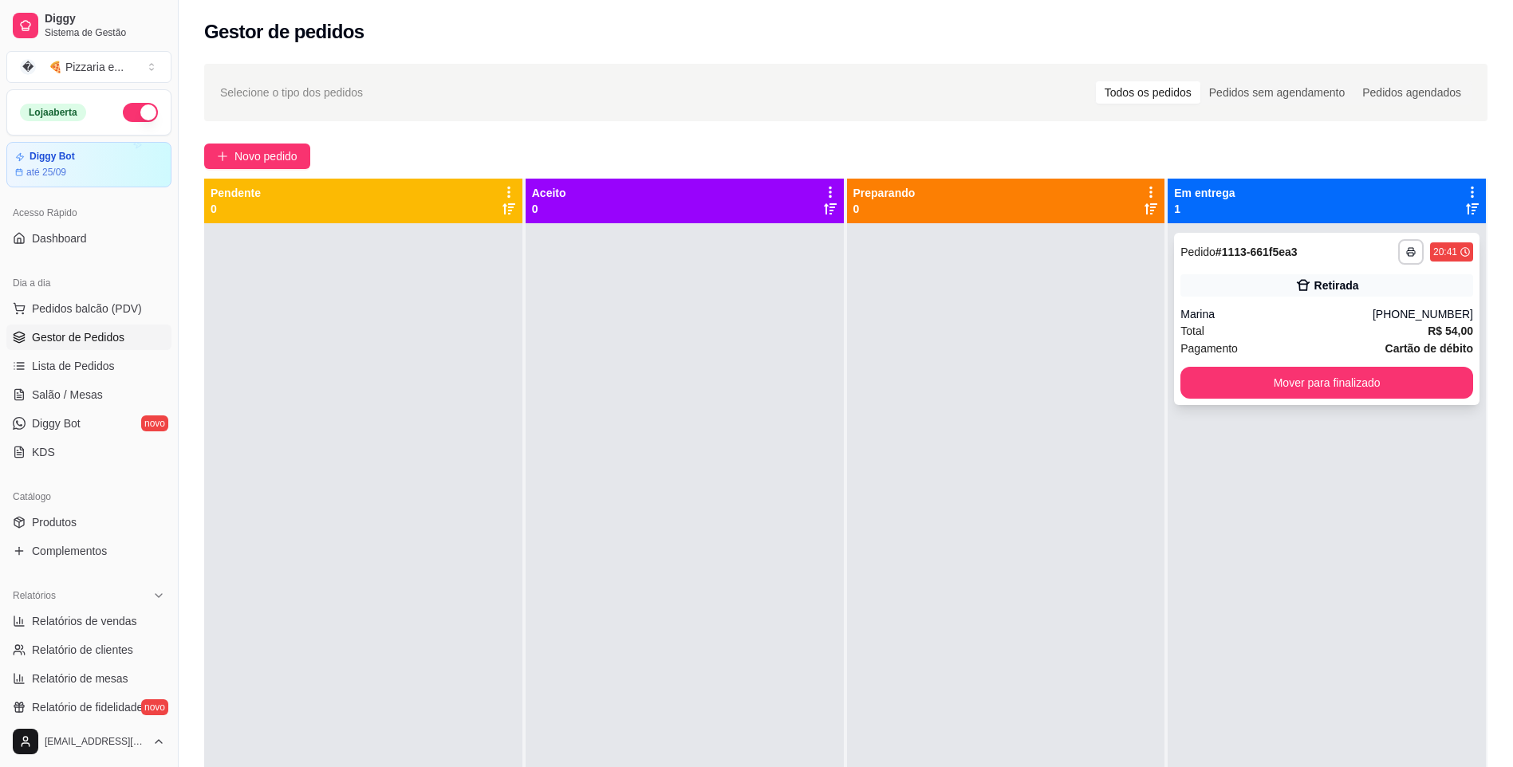
click at [781, 328] on div "Total R$ 54,00" at bounding box center [1327, 331] width 293 height 18
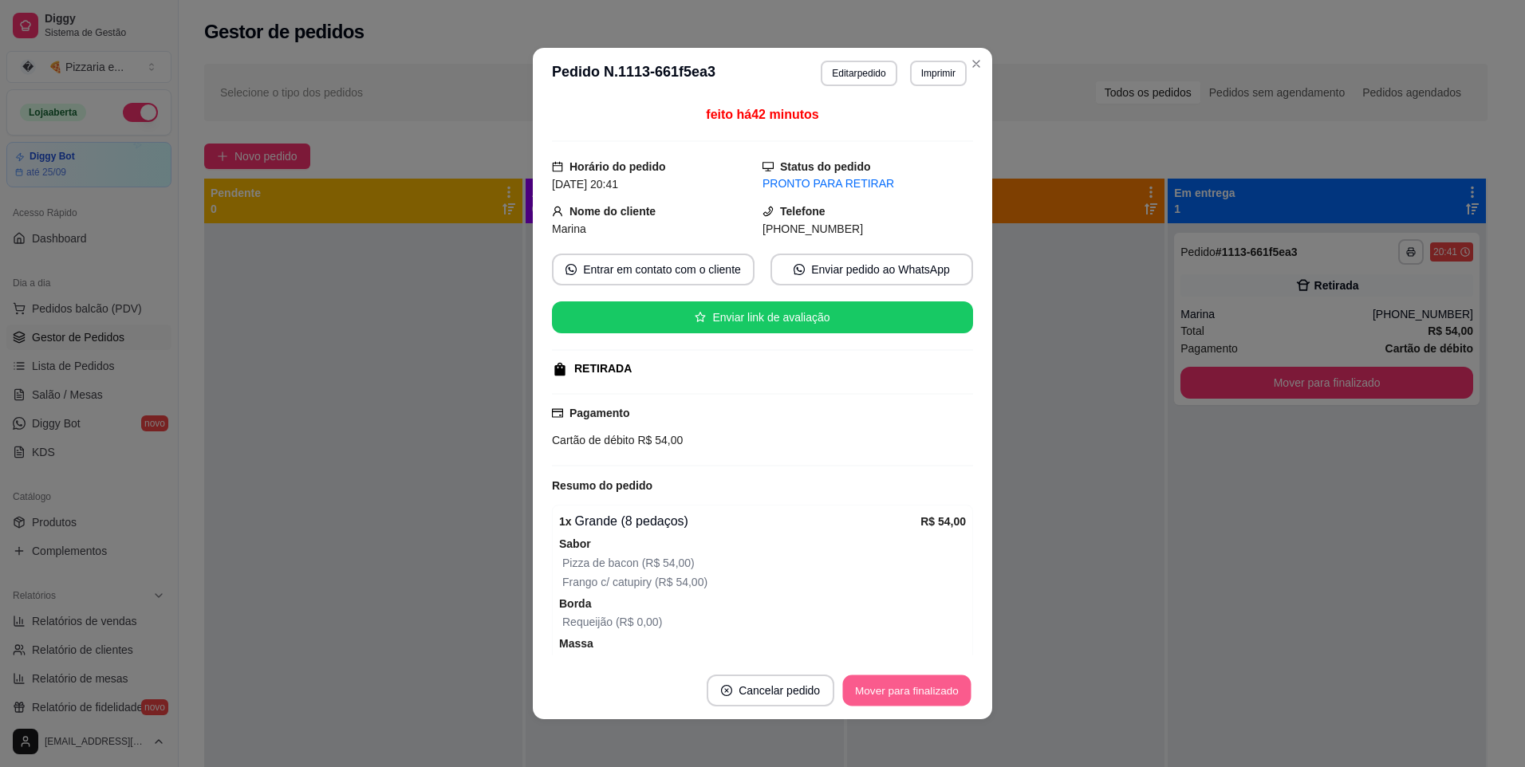
click at [781, 682] on button "Mover para finalizado" at bounding box center [907, 691] width 128 height 31
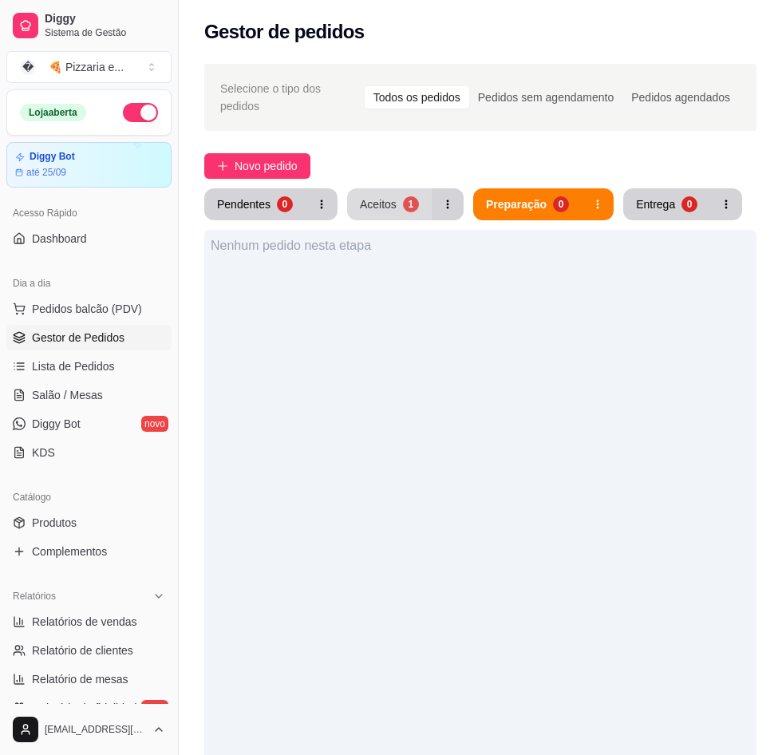
click at [367, 203] on button "Aceitos 1" at bounding box center [389, 204] width 85 height 32
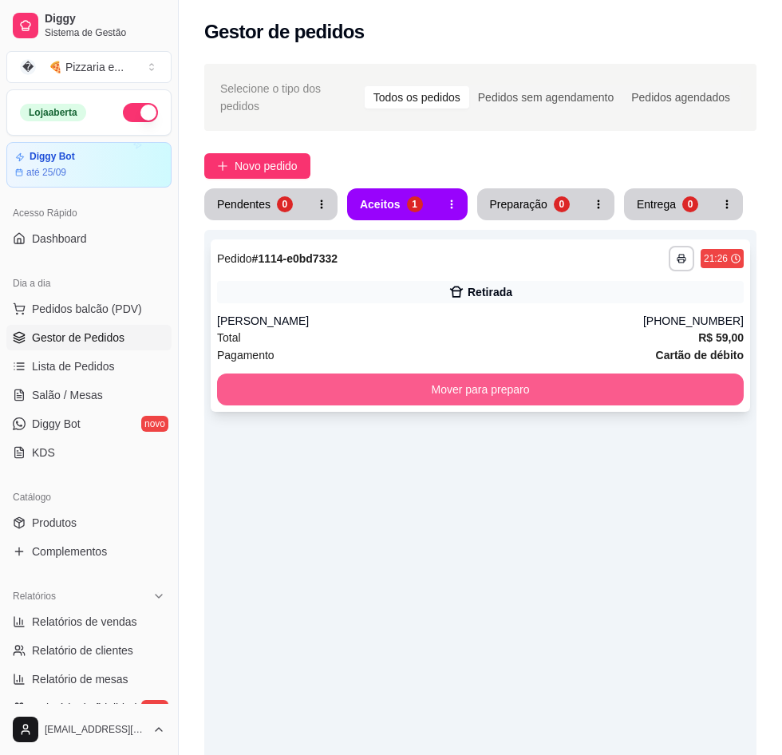
click at [447, 375] on button "Mover para preparo" at bounding box center [480, 389] width 527 height 32
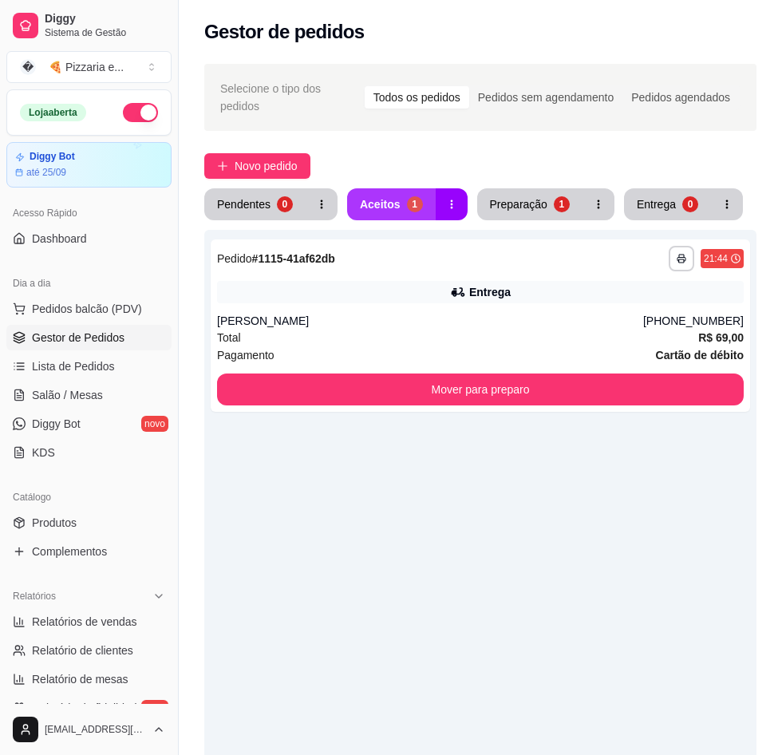
click at [380, 196] on div "Aceitos" at bounding box center [380, 204] width 41 height 16
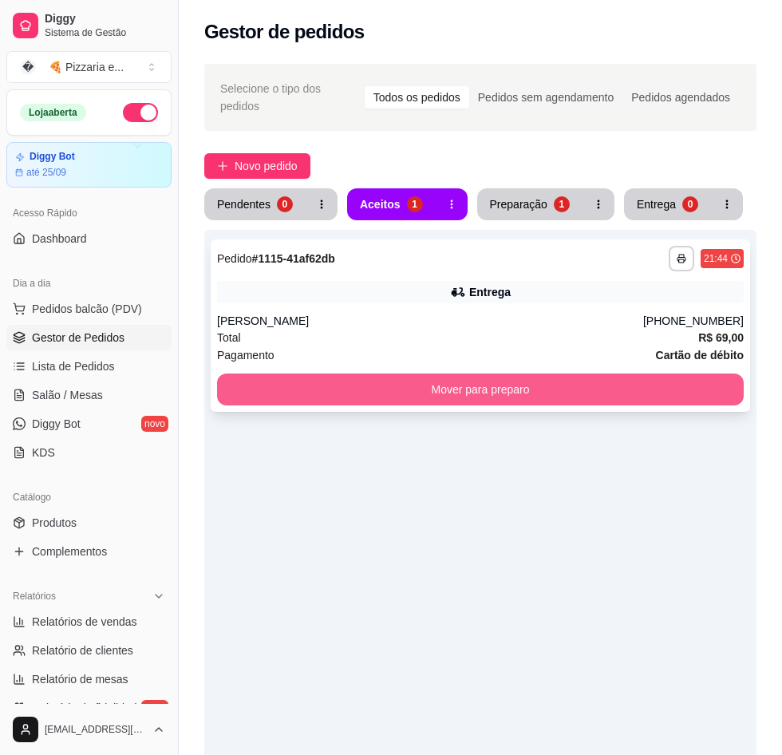
click at [360, 381] on button "Mover para preparo" at bounding box center [480, 389] width 527 height 32
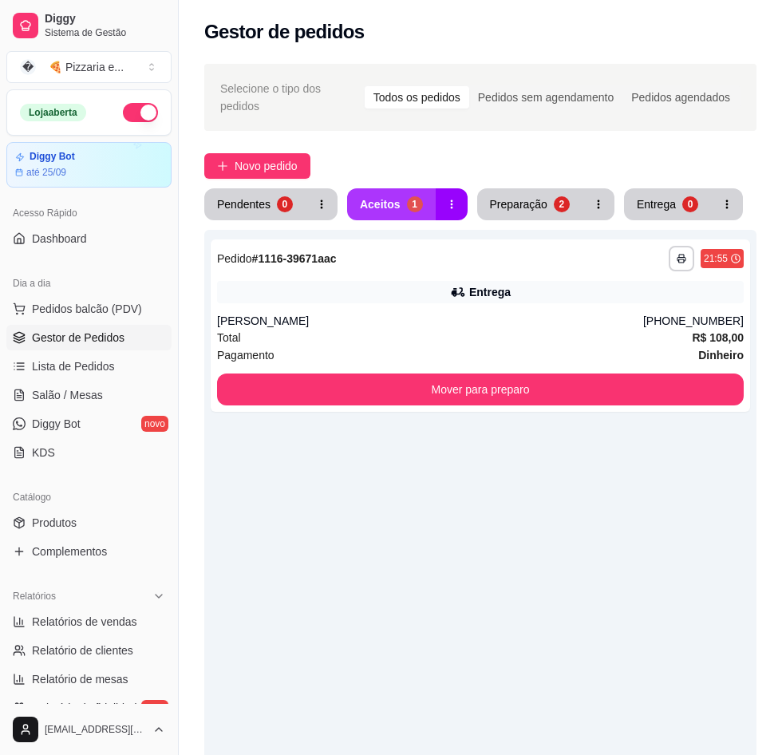
click at [363, 196] on div "Aceitos" at bounding box center [380, 204] width 41 height 16
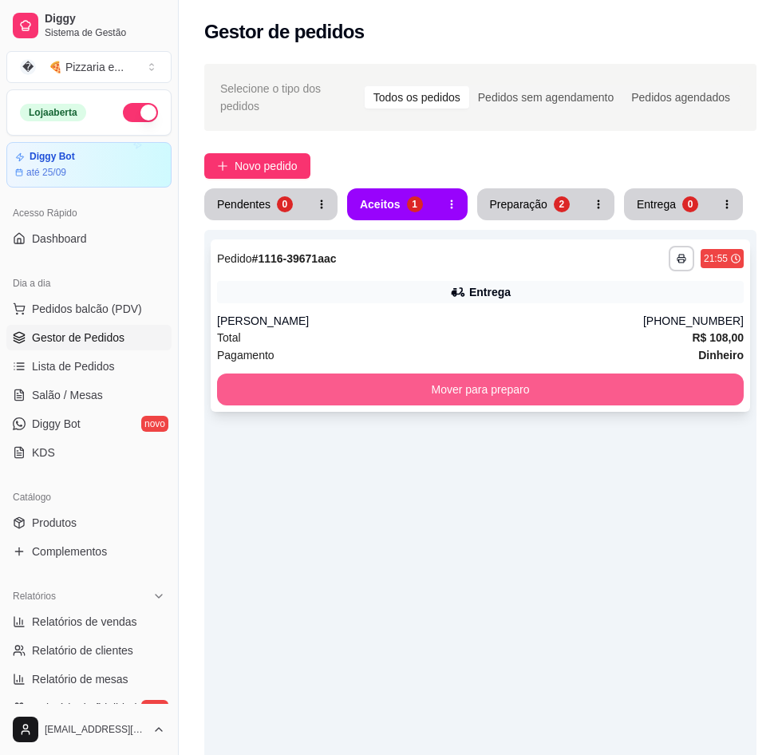
click at [361, 384] on button "Mover para preparo" at bounding box center [480, 389] width 527 height 32
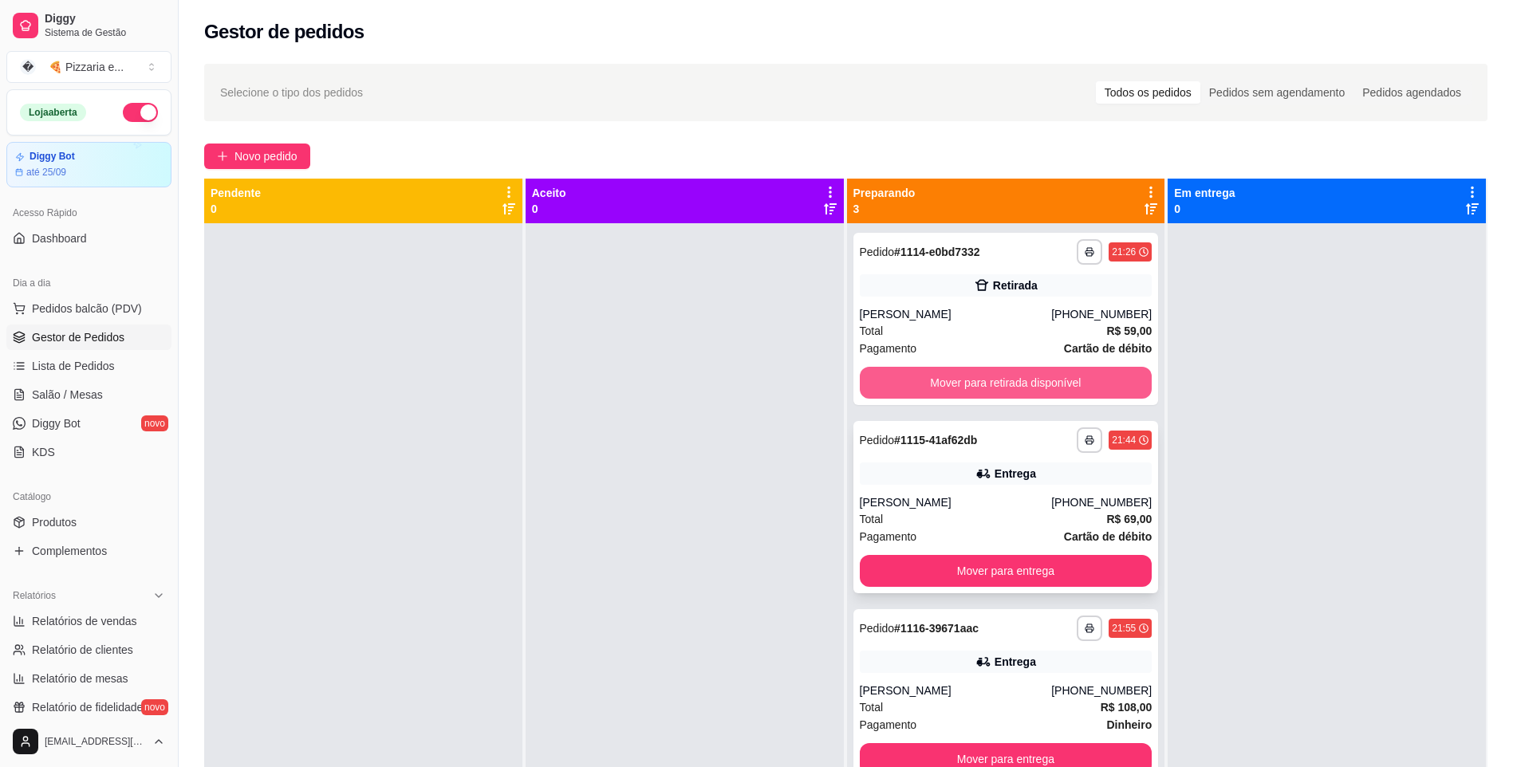
scroll to position [45, 0]
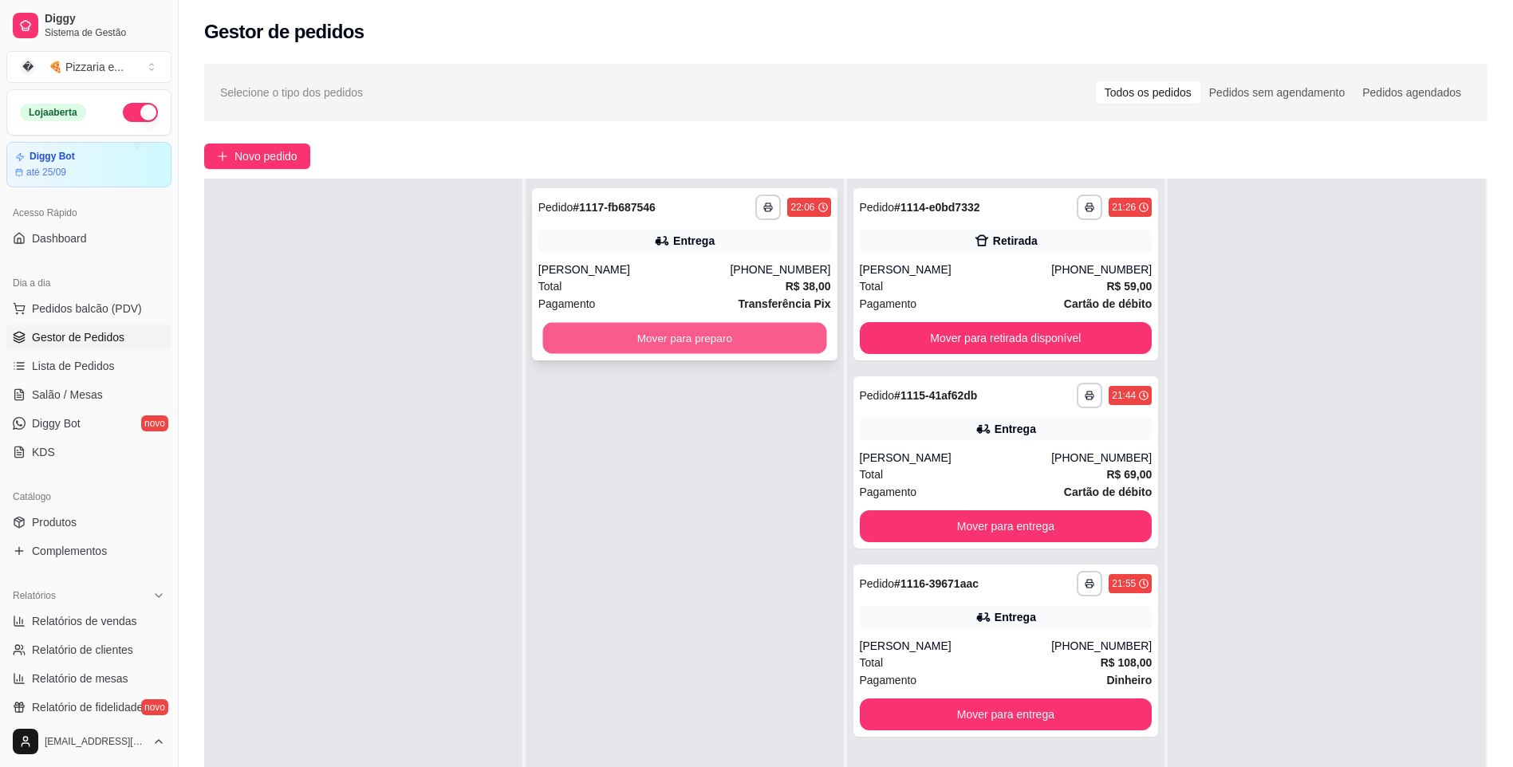
click at [646, 335] on button "Mover para preparo" at bounding box center [684, 338] width 284 height 31
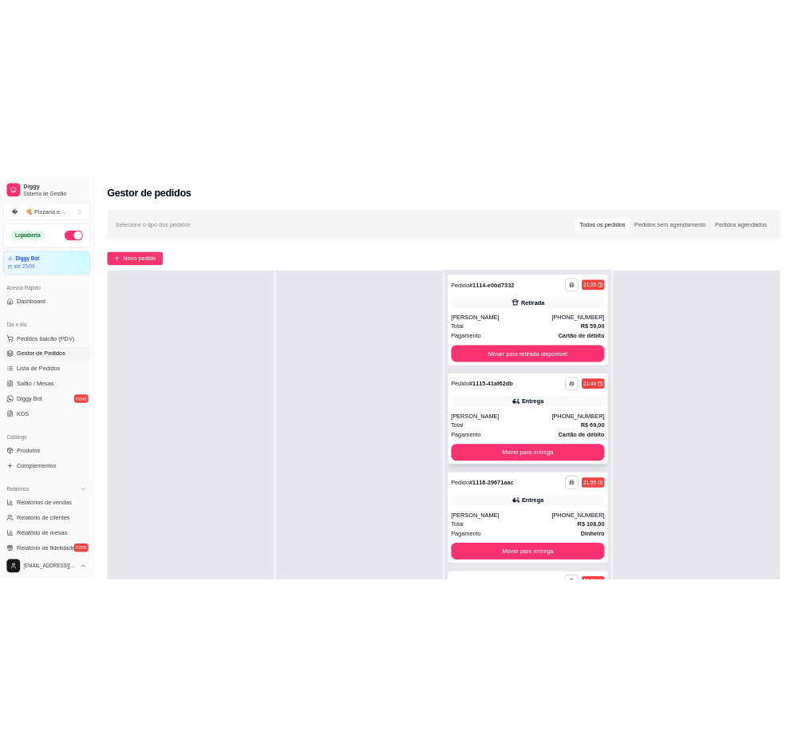
scroll to position [2, 0]
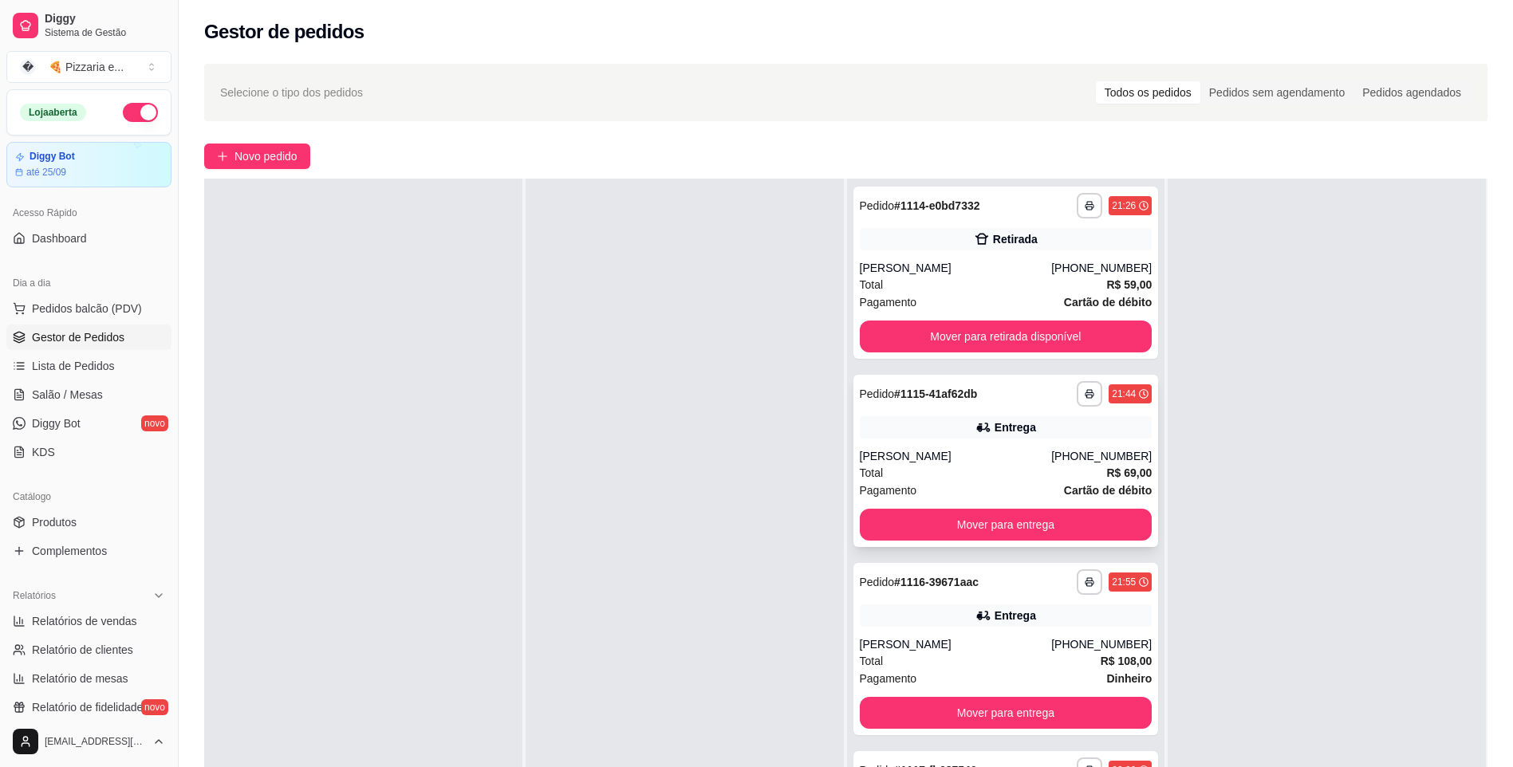
click at [781, 460] on div "[PERSON_NAME]" at bounding box center [956, 456] width 192 height 16
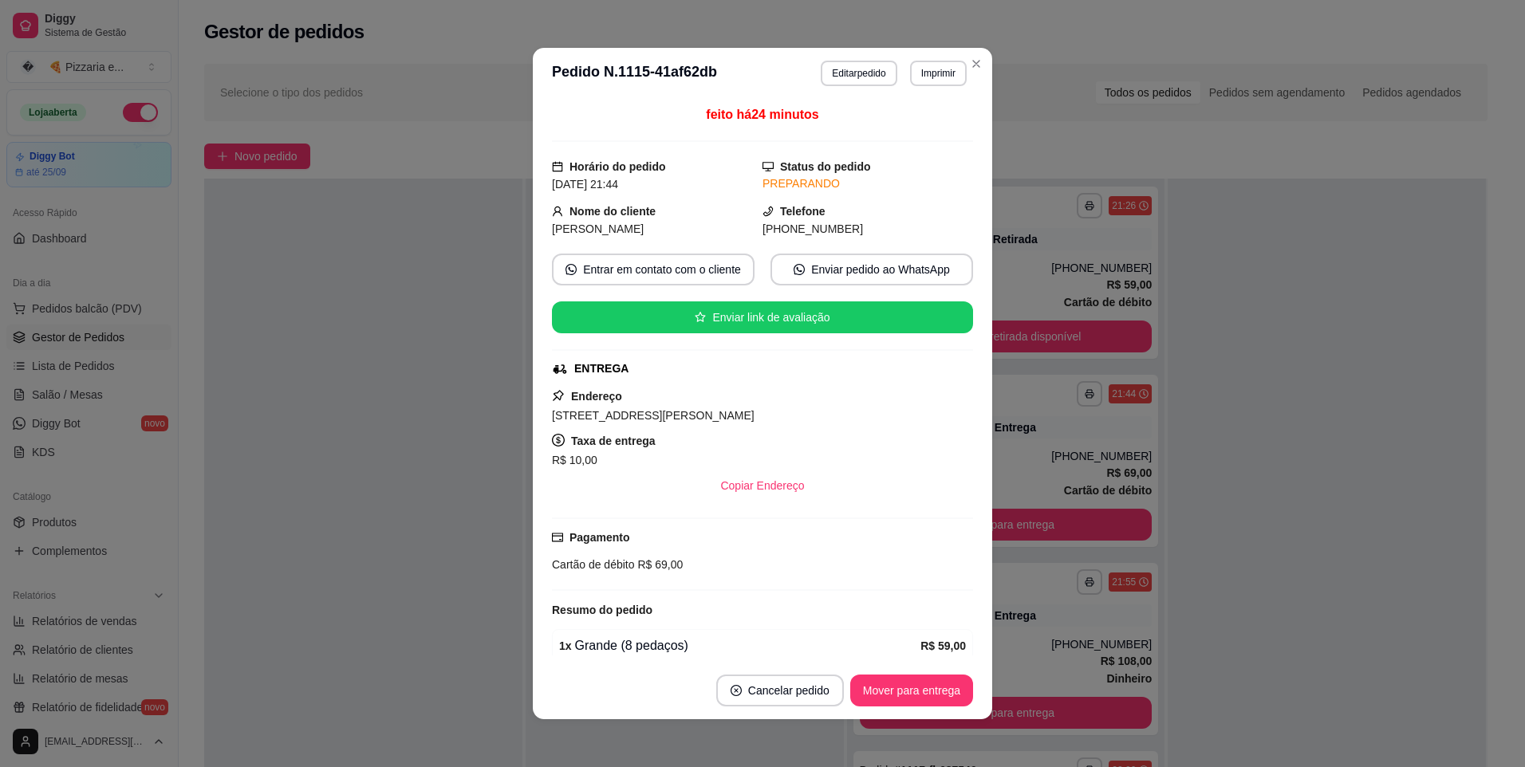
click at [704, 416] on span "[STREET_ADDRESS][PERSON_NAME]" at bounding box center [653, 415] width 203 height 13
copy span "[STREET_ADDRESS][PERSON_NAME]"
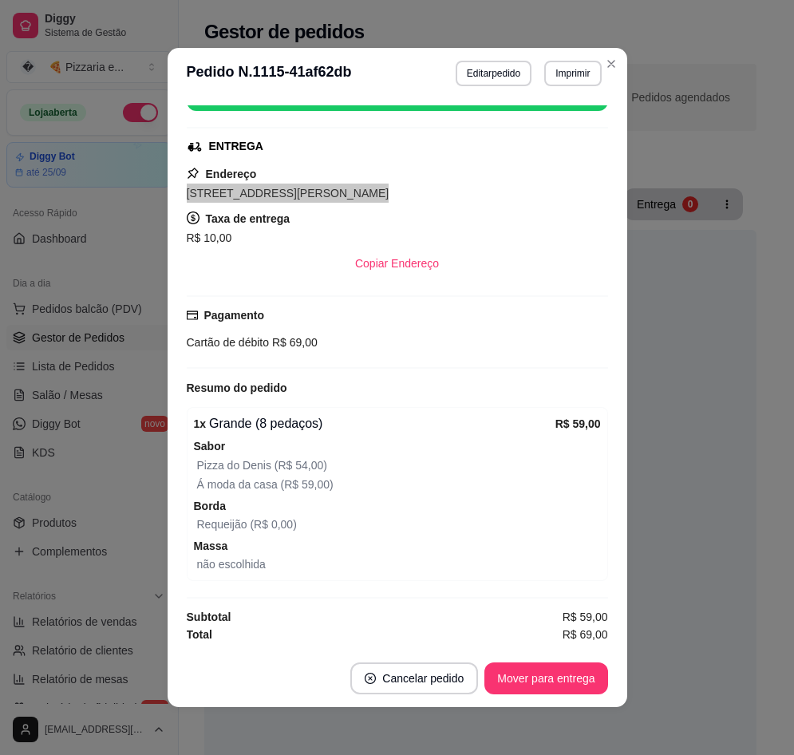
scroll to position [3, 0]
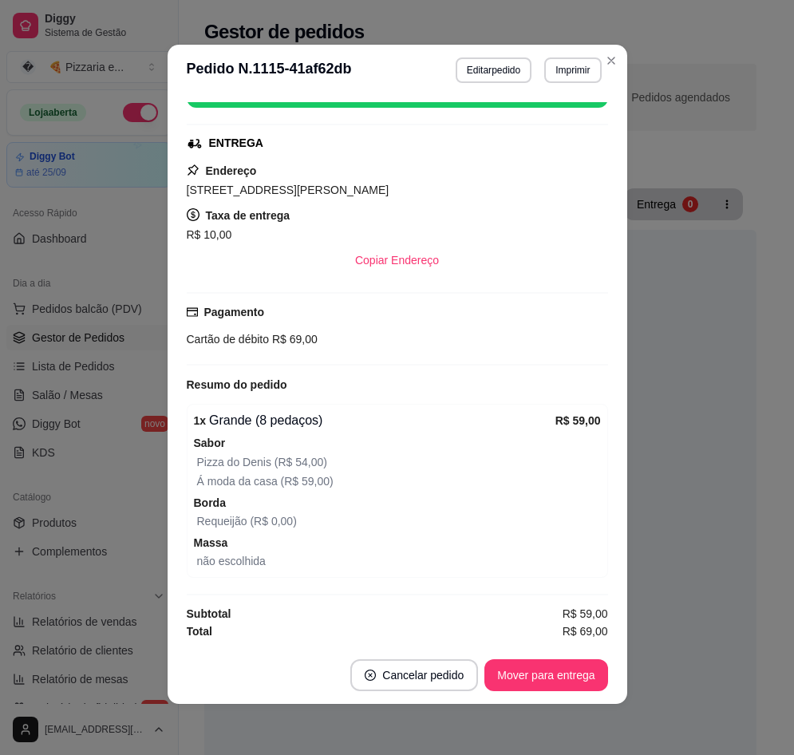
click at [276, 345] on span "R$ 69,00" at bounding box center [293, 339] width 49 height 13
copy div "Cartão de débito R$ 69,00"
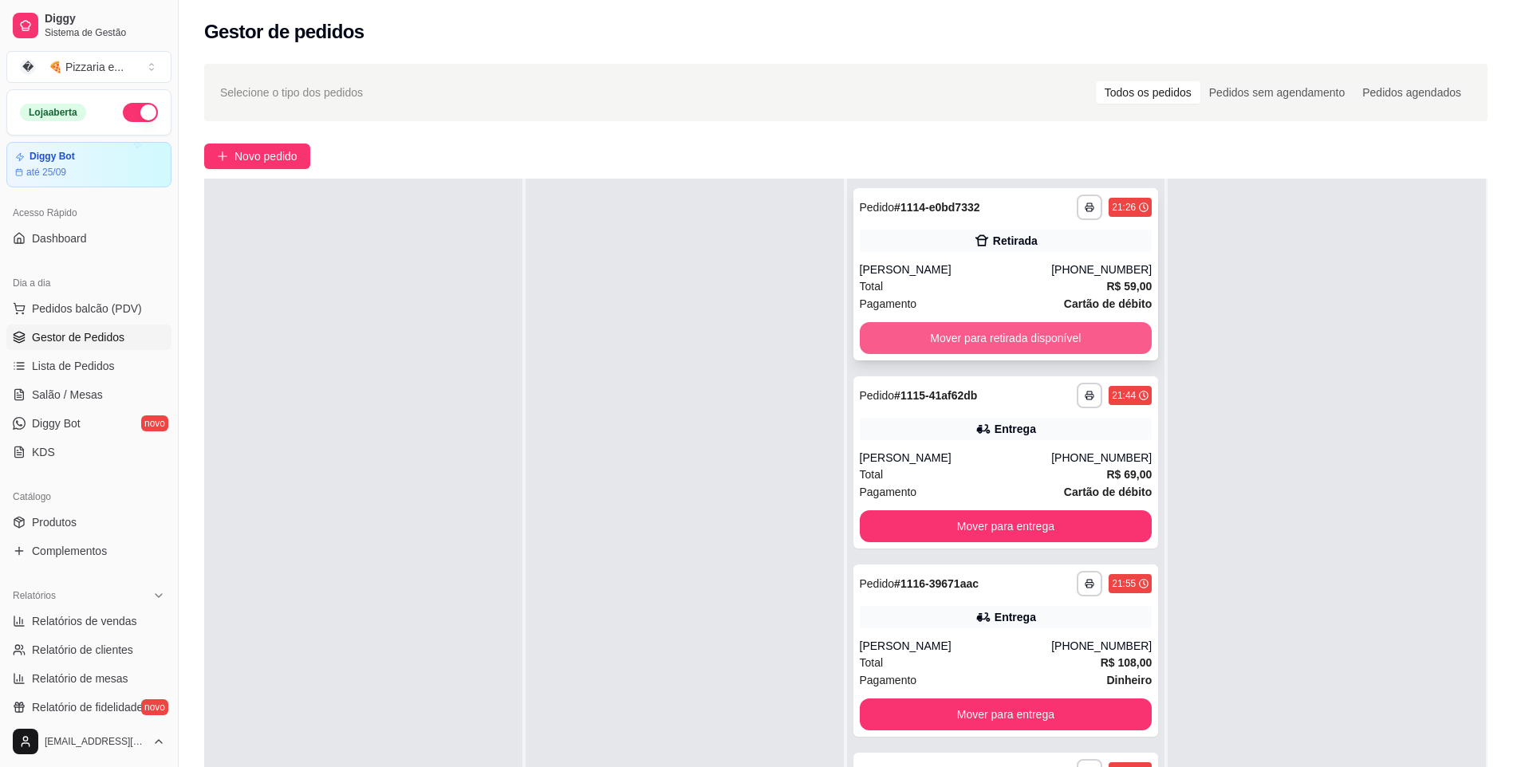
click at [781, 342] on button "Mover para retirada disponível" at bounding box center [1006, 338] width 293 height 32
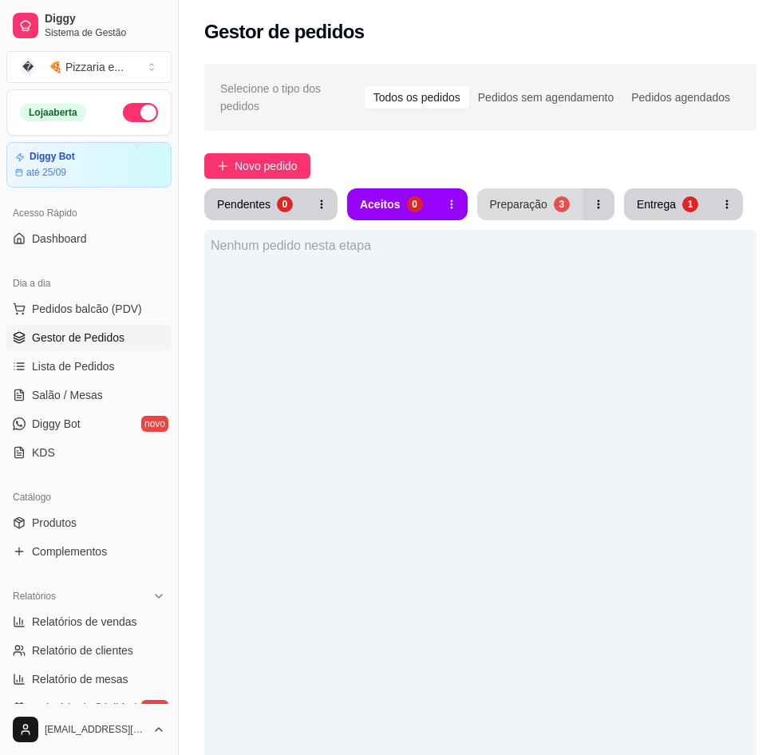
click at [506, 188] on button "Preparação 3" at bounding box center [529, 204] width 105 height 32
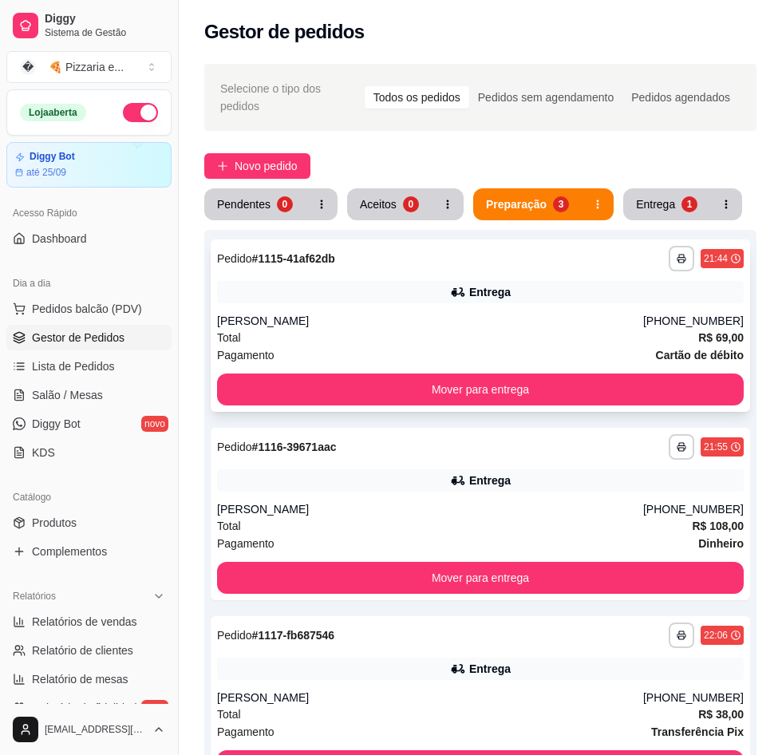
click at [327, 313] on div "[PERSON_NAME]" at bounding box center [430, 321] width 426 height 16
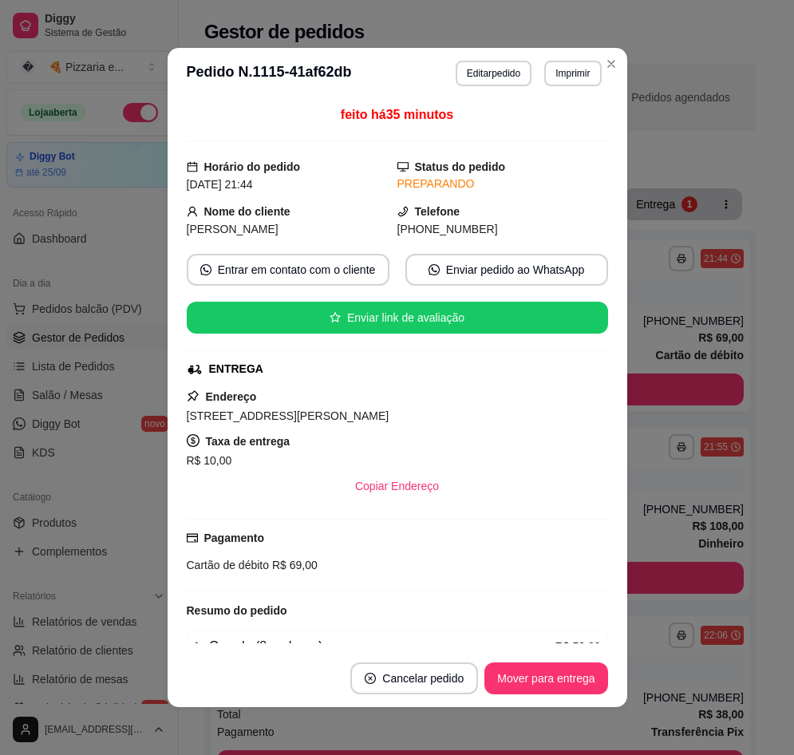
click at [274, 421] on span "[STREET_ADDRESS][PERSON_NAME]" at bounding box center [288, 415] width 203 height 13
copy span "[STREET_ADDRESS][PERSON_NAME]"
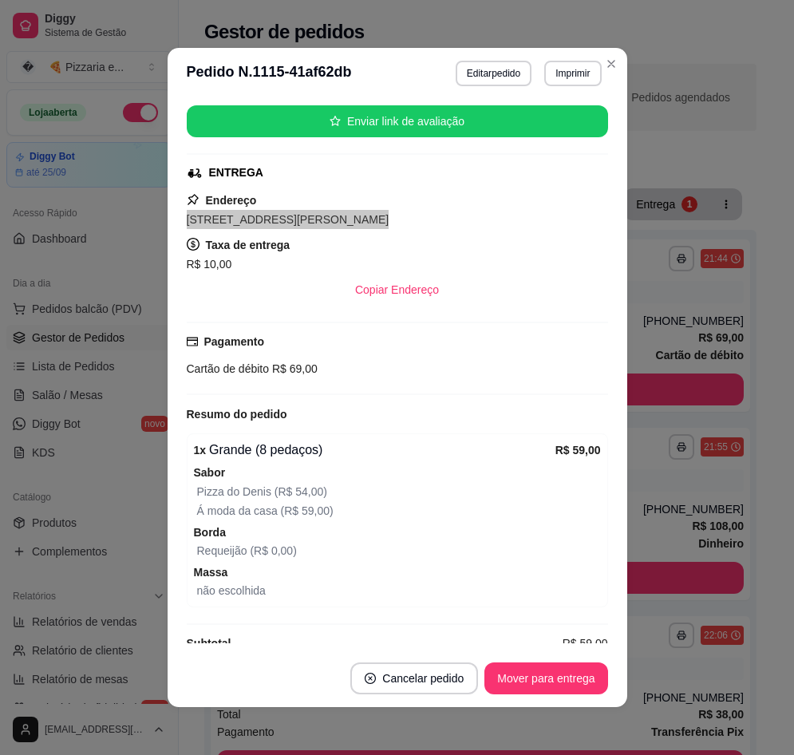
scroll to position [223, 0]
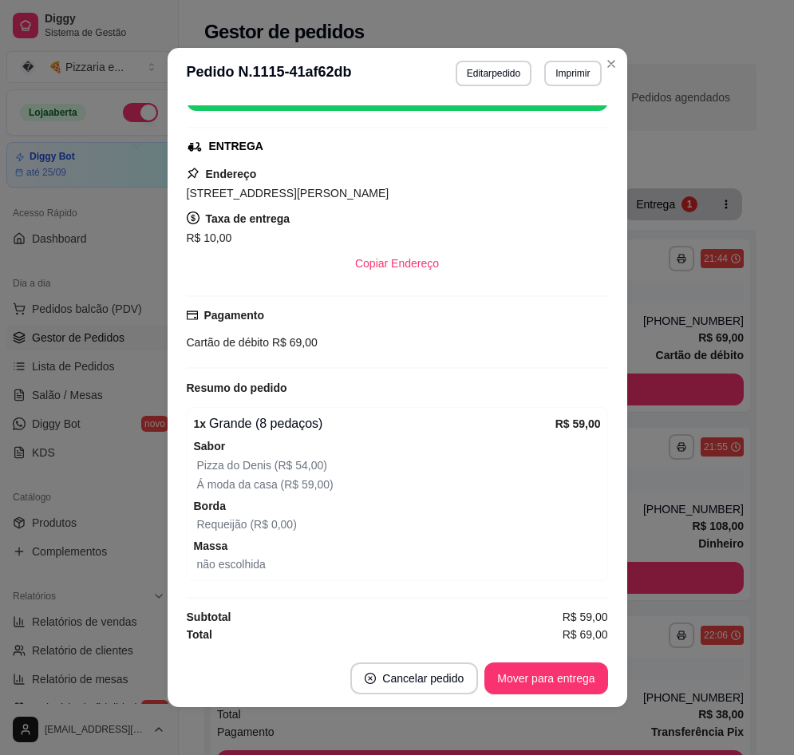
click at [239, 328] on div "Pagamento Cartão de débito R$ 69,00" at bounding box center [397, 328] width 421 height 45
click at [550, 670] on button "Mover para entrega" at bounding box center [545, 678] width 123 height 32
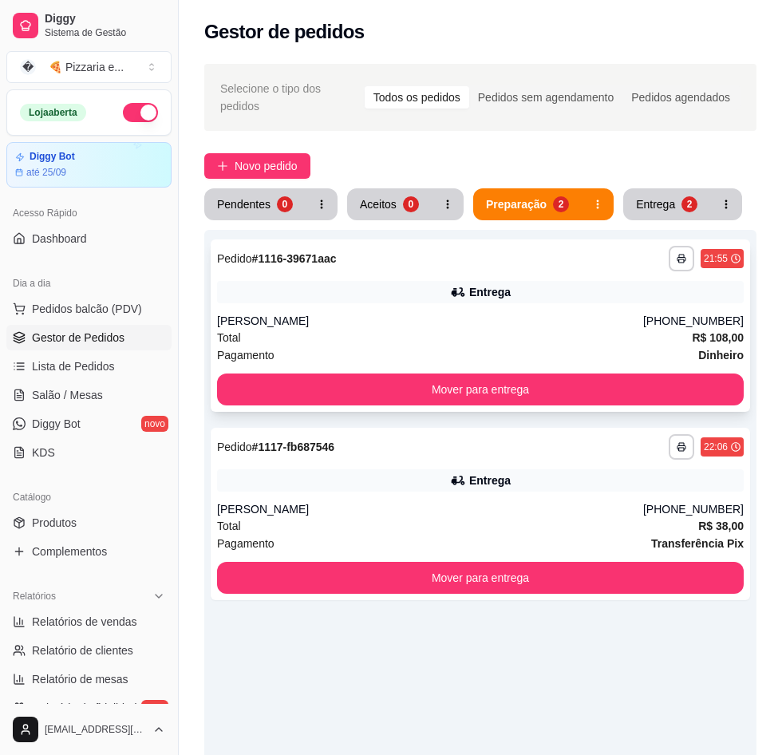
click at [444, 302] on div "**********" at bounding box center [480, 325] width 539 height 172
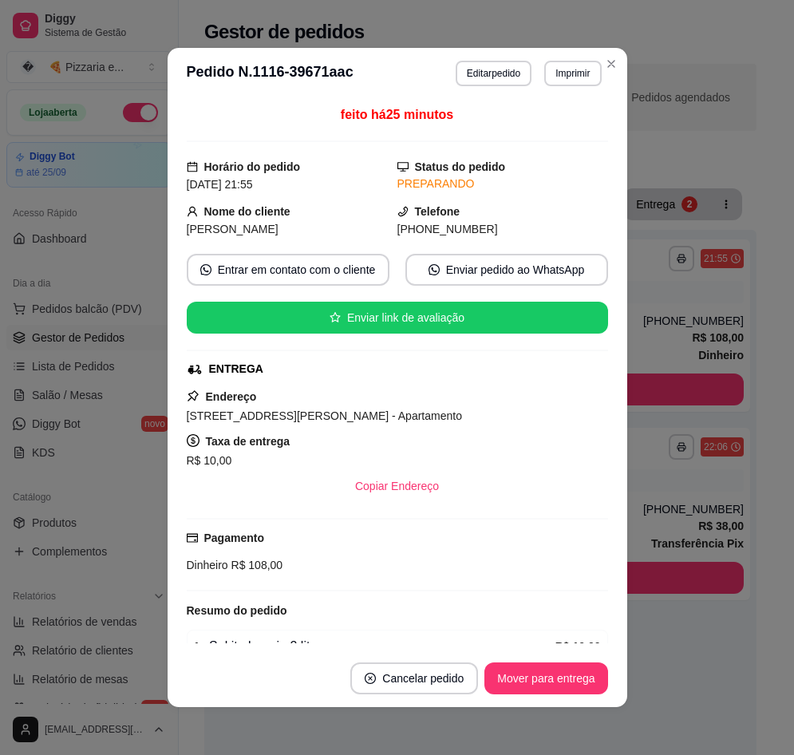
click at [307, 419] on span "[STREET_ADDRESS][PERSON_NAME] - Apartamento" at bounding box center [324, 415] width 275 height 13
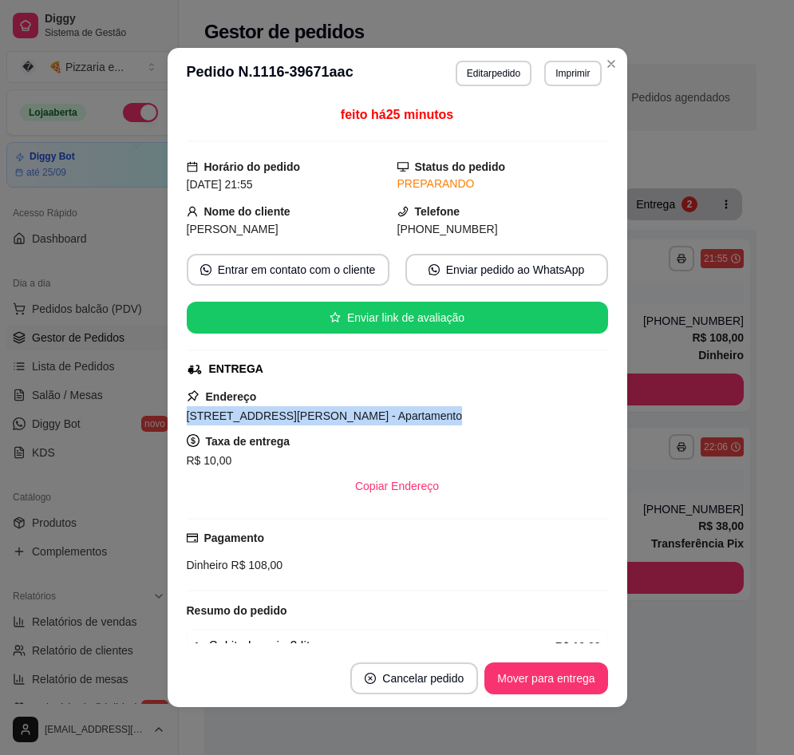
click at [307, 419] on span "[STREET_ADDRESS][PERSON_NAME] - Apartamento" at bounding box center [324, 415] width 275 height 13
click at [538, 677] on button "Mover para entrega" at bounding box center [545, 678] width 123 height 32
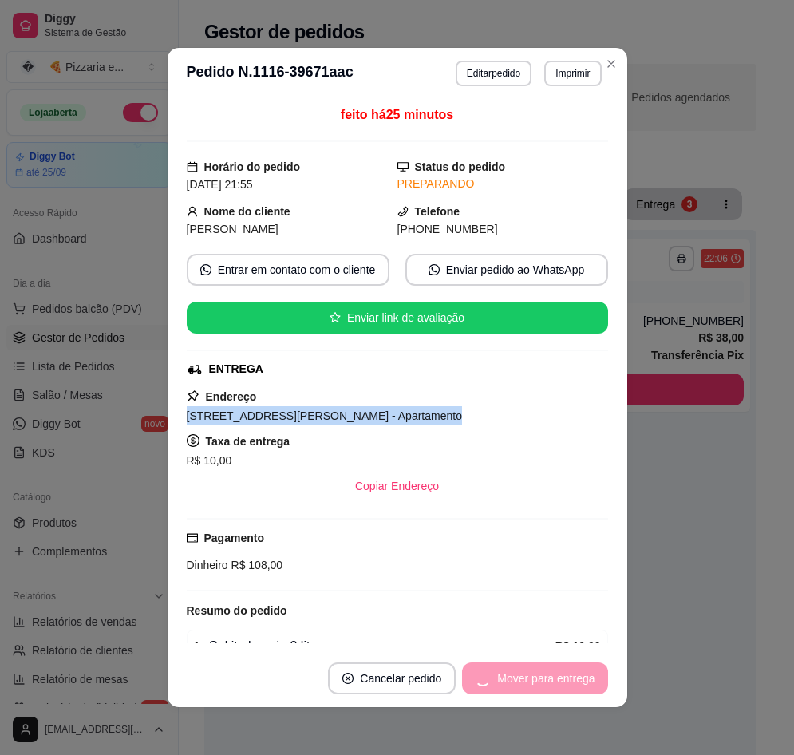
click at [258, 564] on span "R$ 108,00" at bounding box center [255, 564] width 55 height 13
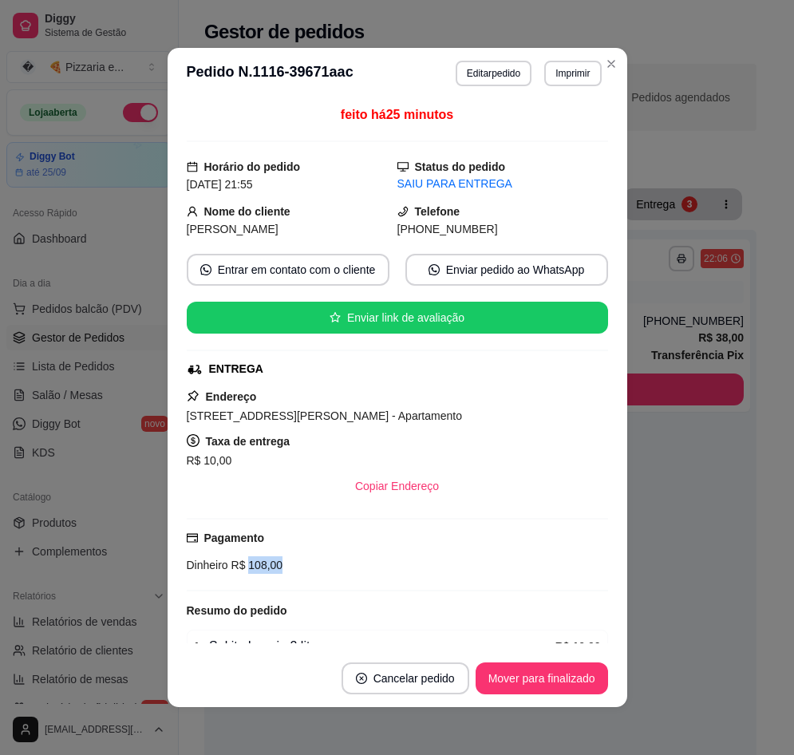
click at [258, 564] on span "R$ 108,00" at bounding box center [255, 564] width 55 height 13
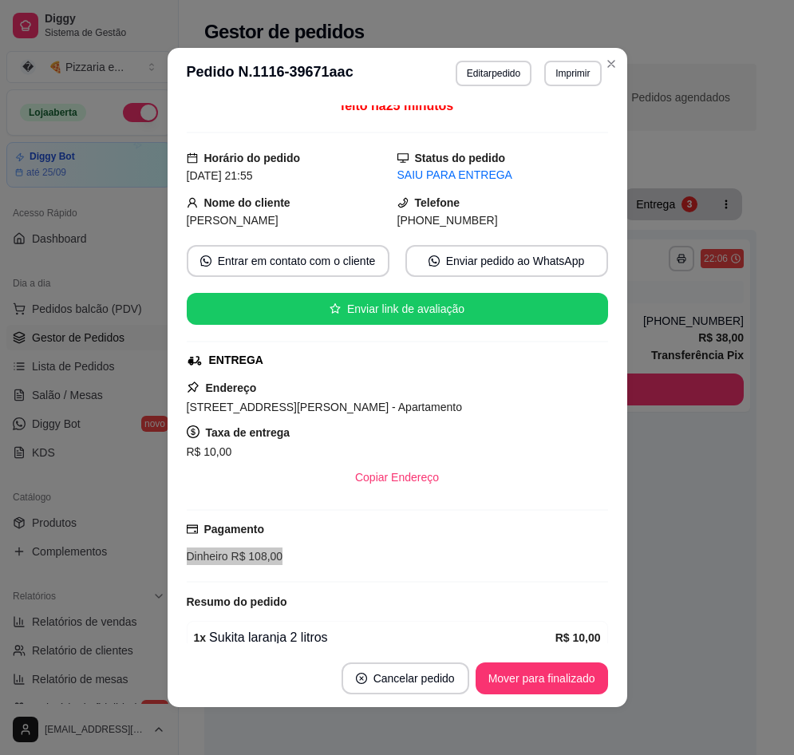
scroll to position [0, 0]
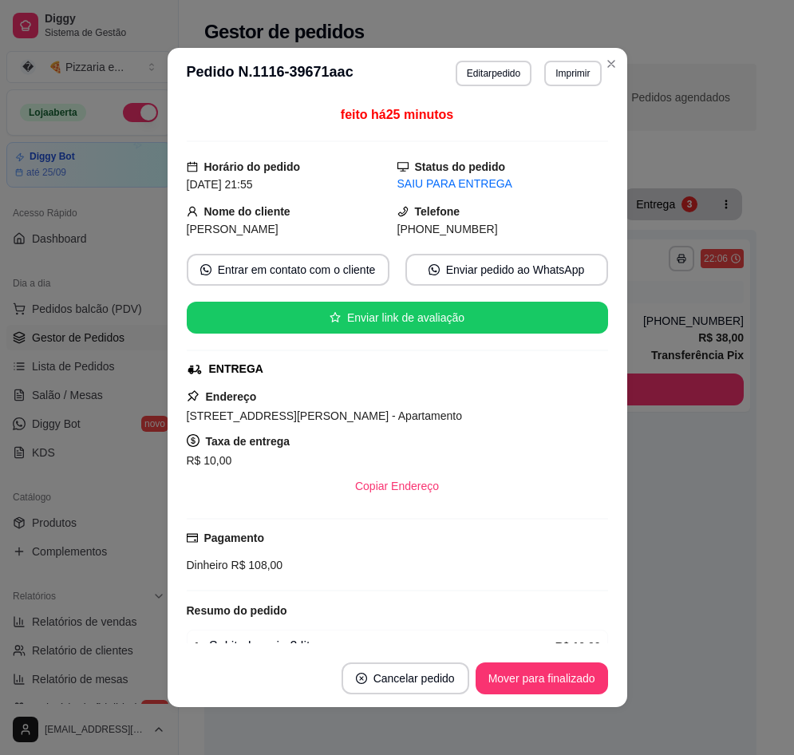
click at [444, 225] on span "[PHONE_NUMBER]" at bounding box center [447, 229] width 101 height 13
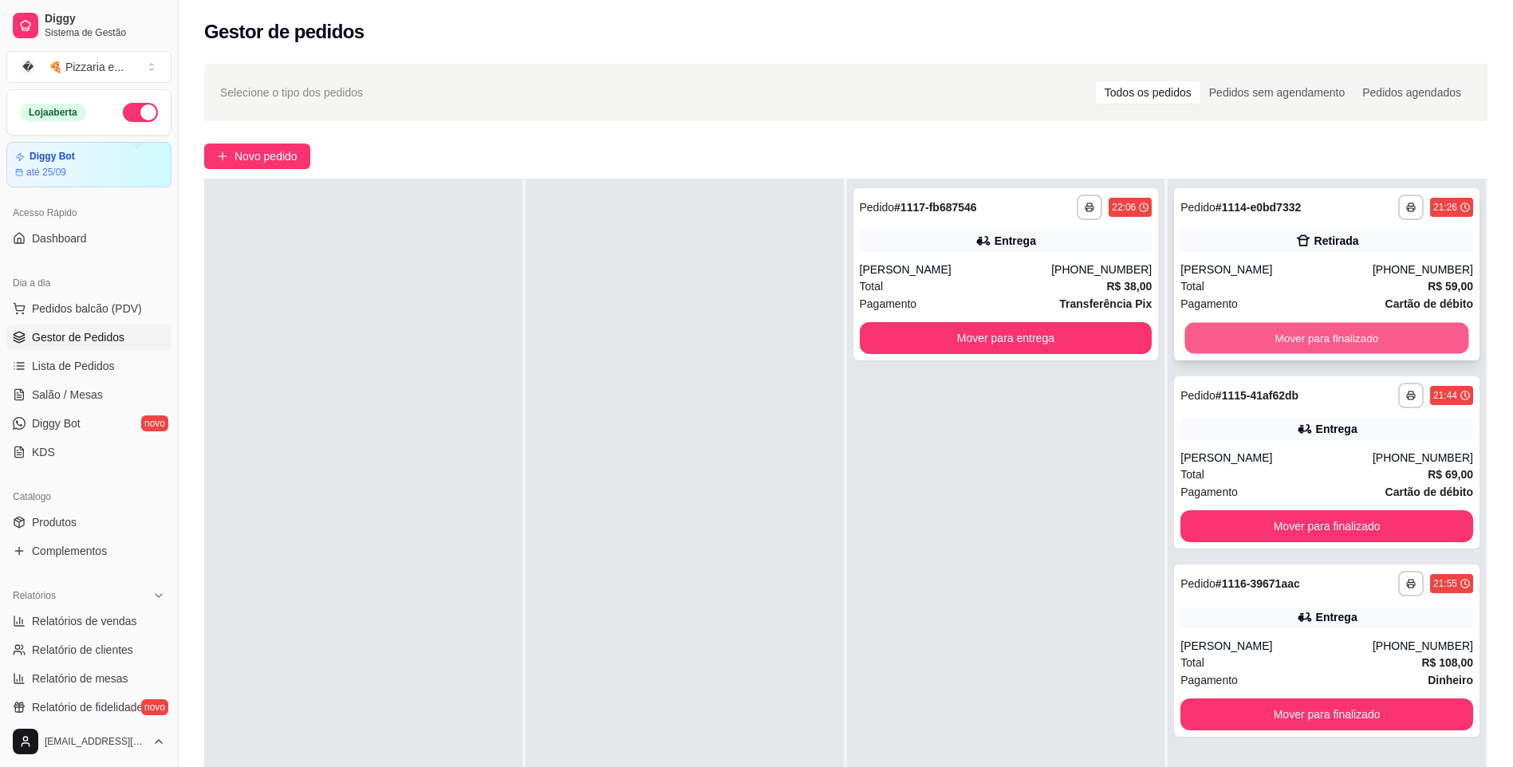
click at [781, 331] on button "Mover para finalizado" at bounding box center [1327, 338] width 284 height 31
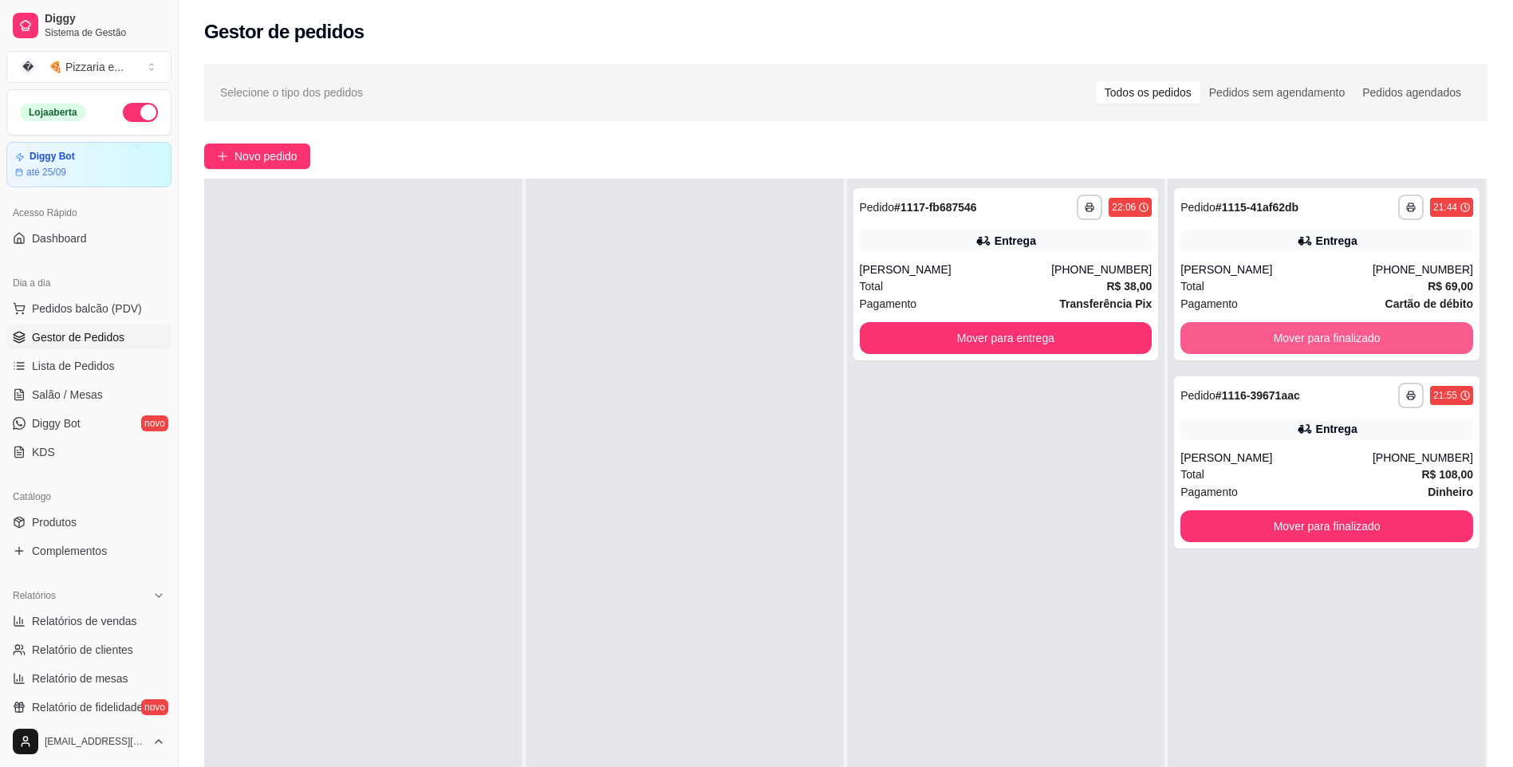
click at [781, 331] on button "Mover para finalizado" at bounding box center [1327, 338] width 293 height 32
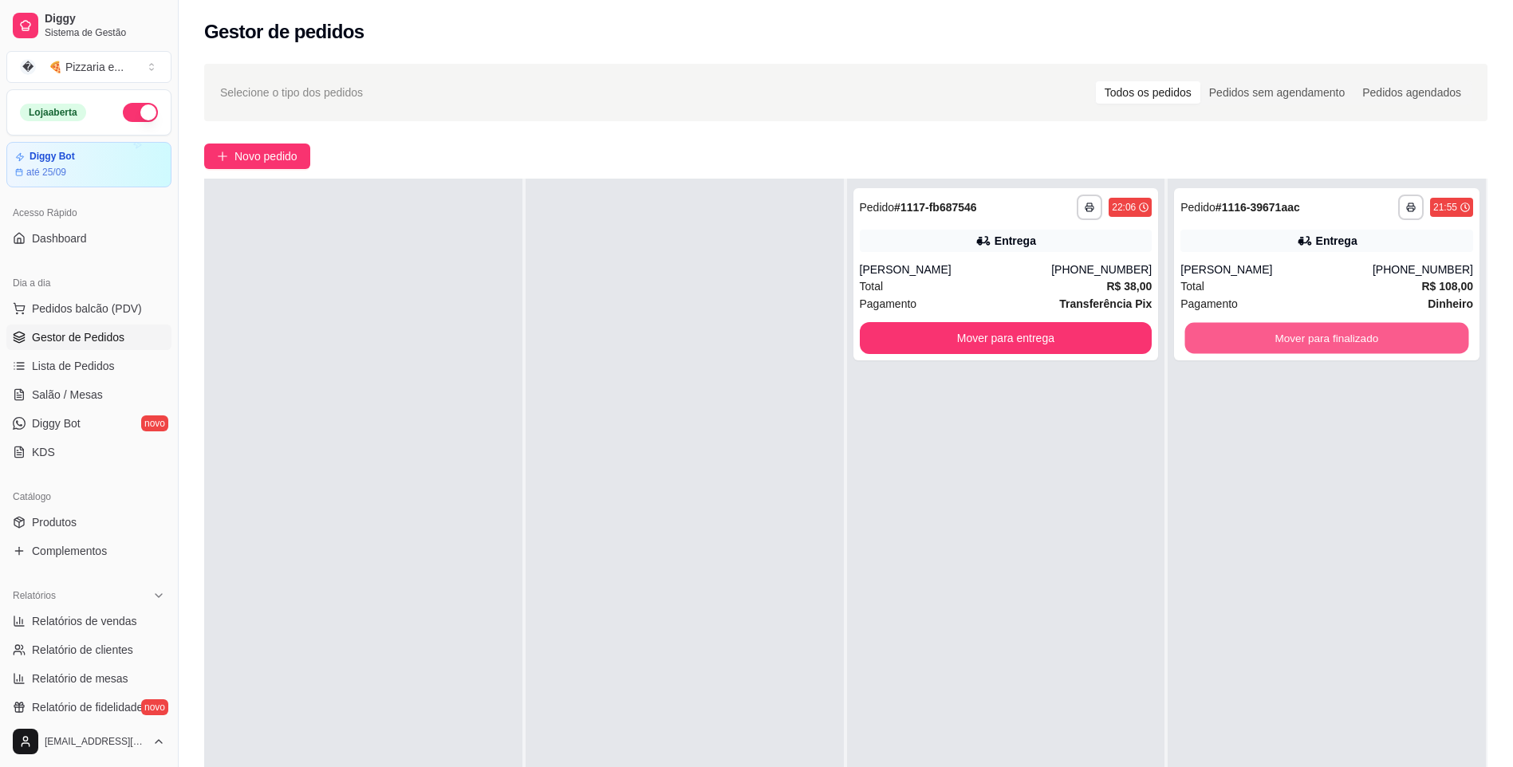
click at [781, 331] on button "Mover para finalizado" at bounding box center [1327, 338] width 284 height 31
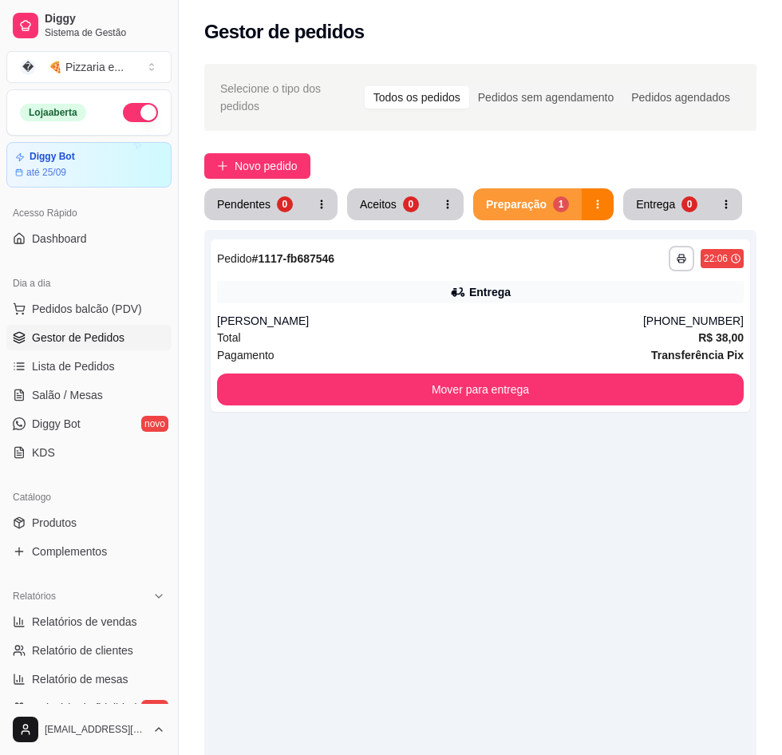
click at [494, 204] on button "Preparação 1" at bounding box center [527, 204] width 108 height 32
click at [366, 313] on div "[PERSON_NAME]" at bounding box center [430, 321] width 426 height 16
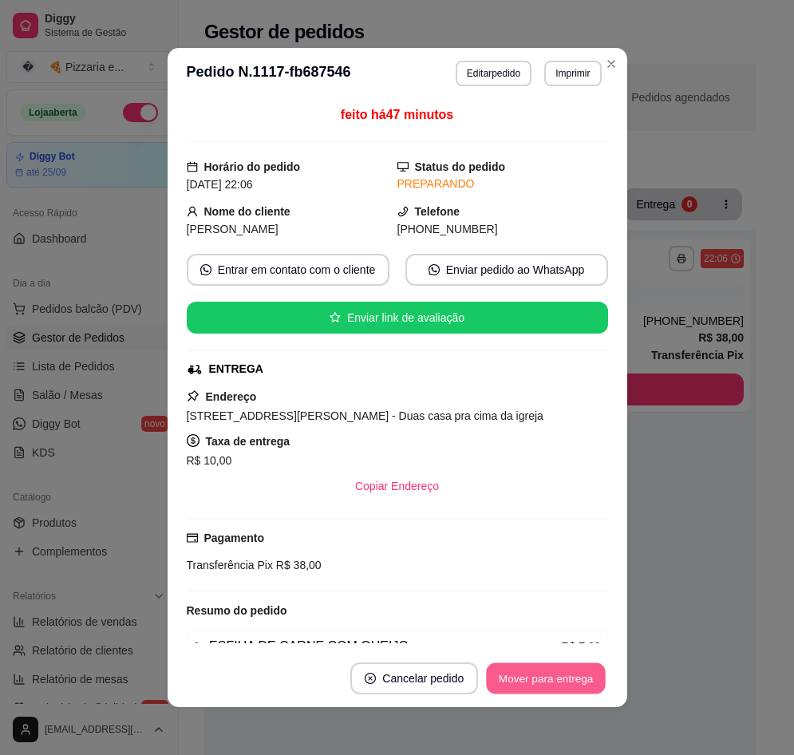
click at [546, 669] on button "Mover para entrega" at bounding box center [547, 678] width 120 height 31
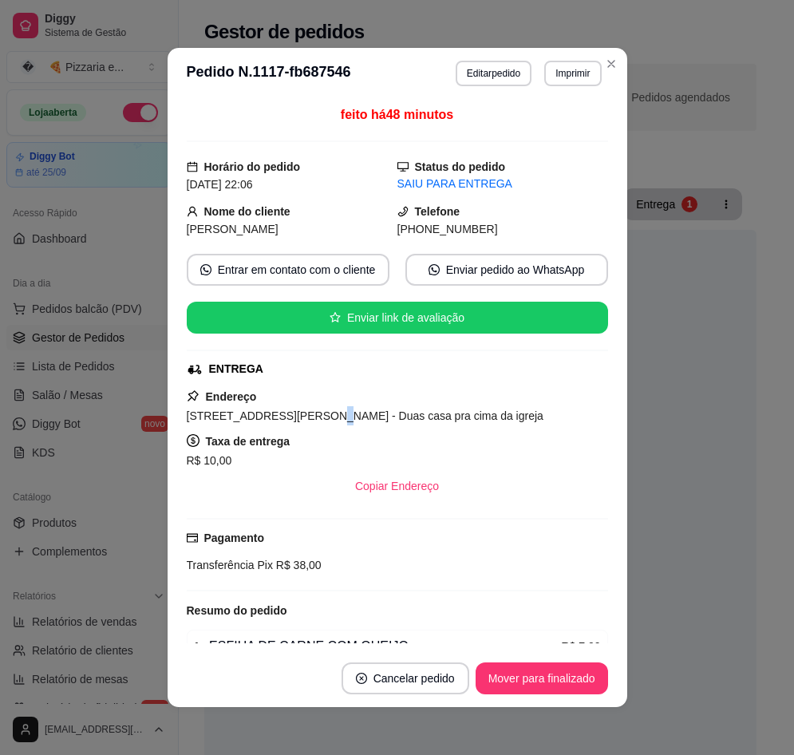
click at [304, 422] on span "[STREET_ADDRESS][PERSON_NAME] - Duas casa pra cima da igreja" at bounding box center [365, 415] width 357 height 13
click at [302, 416] on span "[STREET_ADDRESS][PERSON_NAME] - Duas casa pra cima da igreja" at bounding box center [365, 415] width 357 height 13
drag, startPoint x: 302, startPoint y: 416, endPoint x: 169, endPoint y: 412, distance: 133.3
click at [169, 412] on div "feito há 48 minutos Horário do pedido [DATE] 22:06 Status do pedido SAIU PARA E…" at bounding box center [398, 374] width 460 height 550
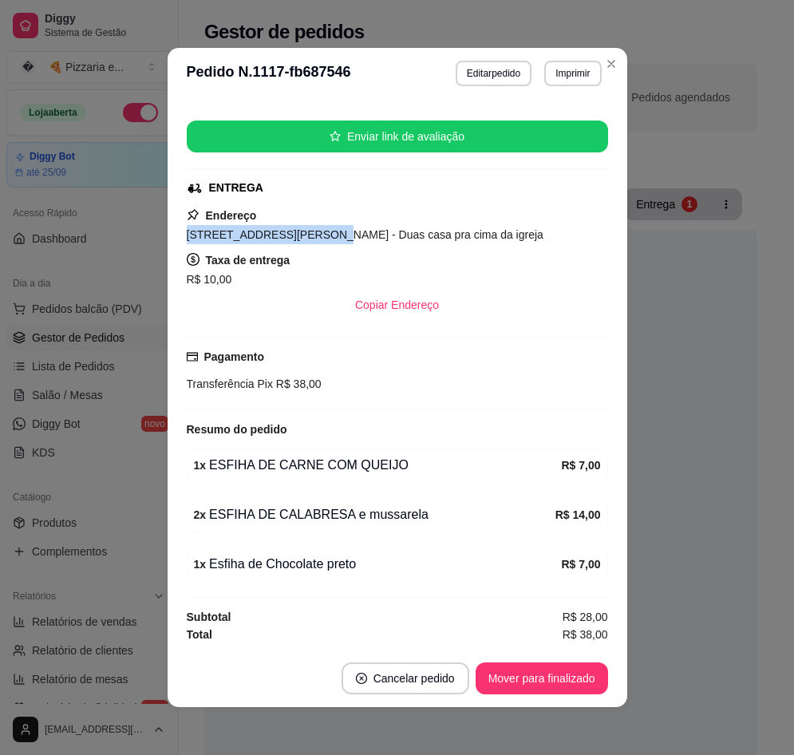
click at [277, 233] on span "[STREET_ADDRESS][PERSON_NAME] - Duas casa pra cima da igreja" at bounding box center [365, 234] width 357 height 13
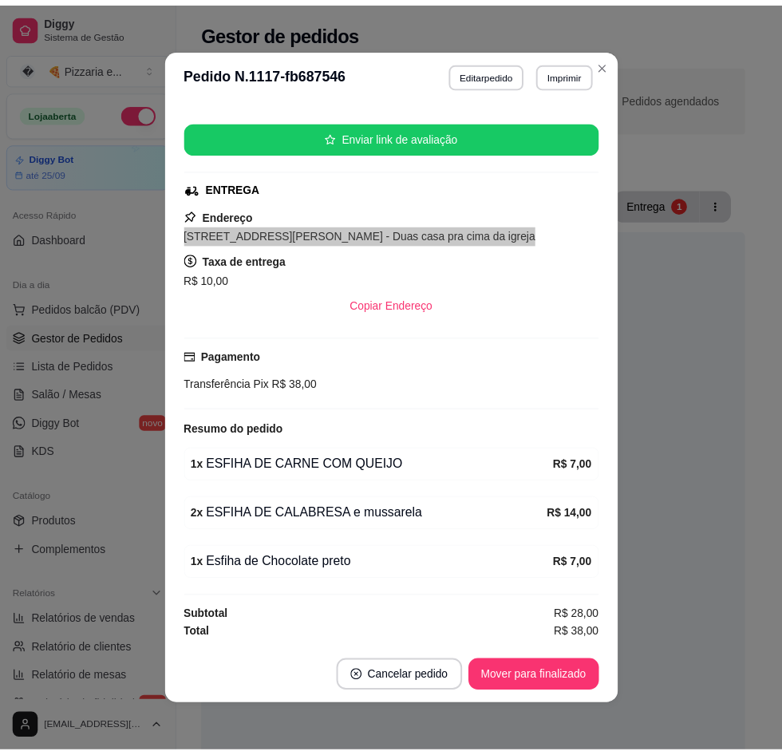
scroll to position [3, 0]
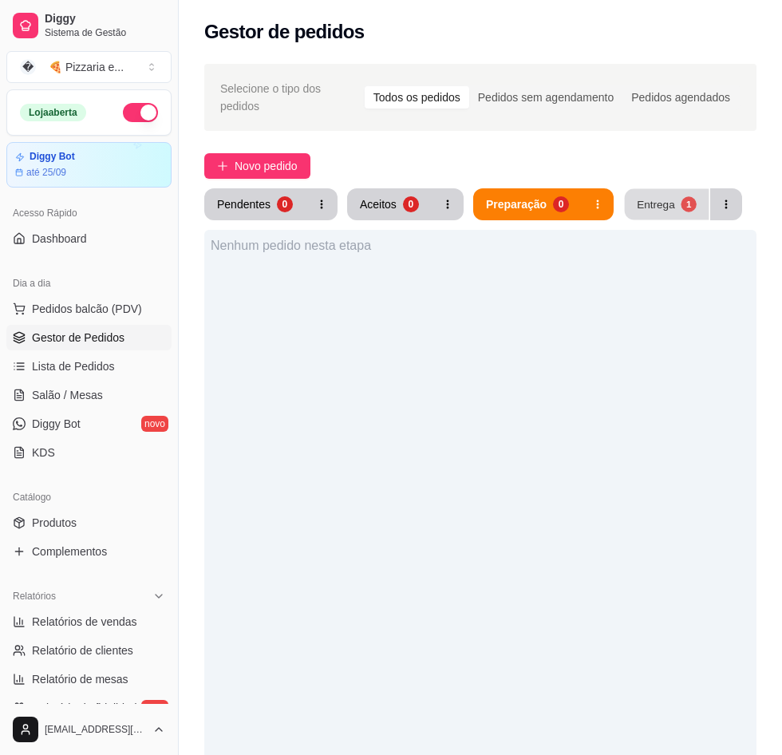
click at [653, 196] on div "Entrega" at bounding box center [656, 203] width 38 height 15
